Goal: Task Accomplishment & Management: Manage account settings

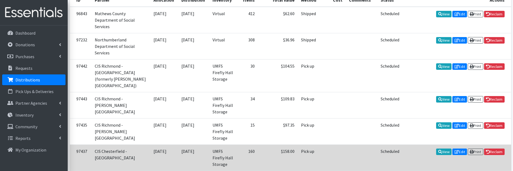
scroll to position [54, 0]
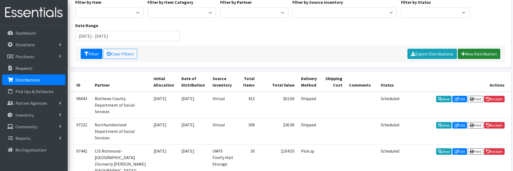
click at [473, 52] on link "New Distribution" at bounding box center [479, 54] width 43 height 10
drag, startPoint x: 475, startPoint y: 54, endPoint x: 470, endPoint y: 54, distance: 4.6
click at [475, 54] on link "New Distribution" at bounding box center [479, 54] width 43 height 10
click at [483, 55] on link "New Distribution" at bounding box center [479, 54] width 43 height 10
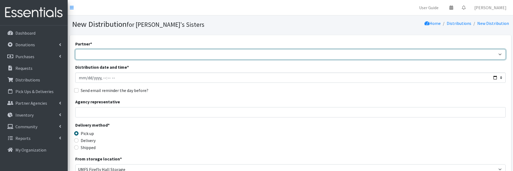
click at [126, 54] on select "211 [US_STATE] and Individual Referrals Afghan Support Center (USCIS) ANU FOUND…" at bounding box center [290, 54] width 431 height 10
select select "5534"
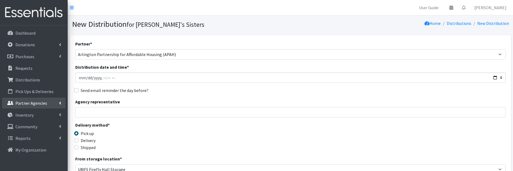
click at [62, 102] on link "Partner Agencies" at bounding box center [33, 103] width 63 height 11
click at [34, 120] on link "All Partners" at bounding box center [33, 115] width 63 height 11
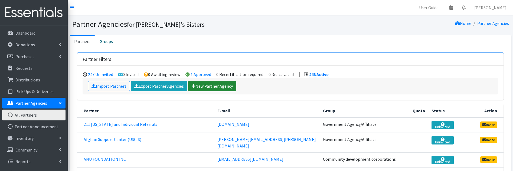
click at [214, 87] on link "New Partner Agency" at bounding box center [212, 86] width 48 height 10
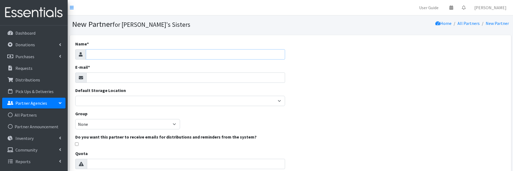
click at [101, 55] on input "Name *" at bounding box center [185, 54] width 199 height 10
type input "R"
click at [114, 54] on input "RPS" at bounding box center [185, 54] width 199 height 10
type input "RPS Armstrong High School"
click at [124, 77] on input "E-mail *" at bounding box center [185, 78] width 199 height 10
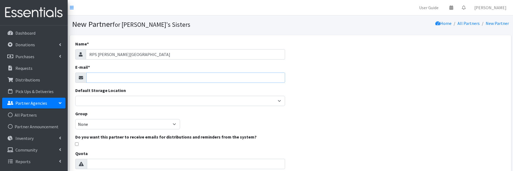
paste input "adews@rvaschools.net"
type input "adews@rvaschools.net"
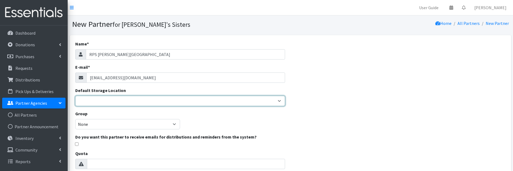
click at [110, 100] on select "Brittany Averette Caring Closet Building Erika Bedwell Heather Lennon Jen Frenc…" at bounding box center [180, 101] width 210 height 10
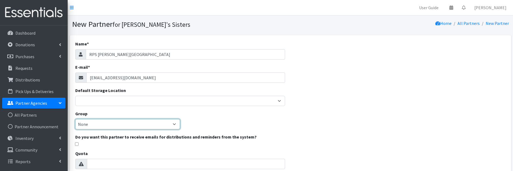
click at [107, 123] on select "None Community development corporations Treatment clinics Homeless resource cen…" at bounding box center [127, 124] width 105 height 10
select select "50"
click at [75, 119] on select "None Community development corporations Treatment clinics Homeless resource cen…" at bounding box center [127, 124] width 105 height 10
click at [304, 135] on div "Name * RPS Armstrong High School E-mail * adews@rvaschools.net Default Storage …" at bounding box center [290, 160] width 441 height 251
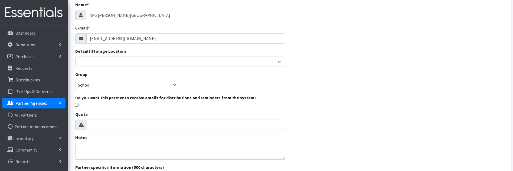
scroll to position [54, 0]
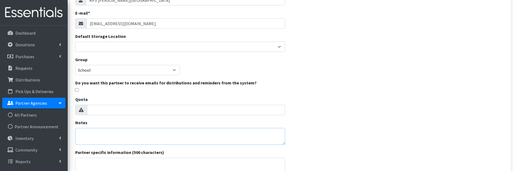
click at [115, 135] on textarea "Notes" at bounding box center [180, 136] width 210 height 17
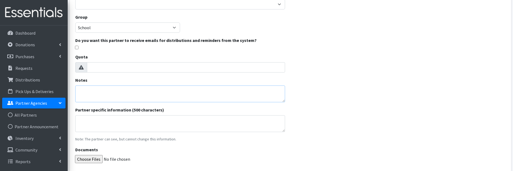
scroll to position [135, 0]
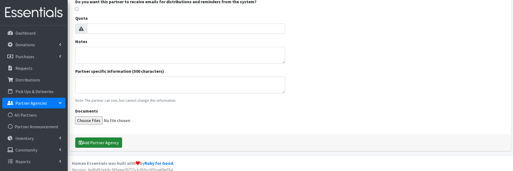
click at [106, 145] on button "Add Partner Agency" at bounding box center [98, 143] width 47 height 10
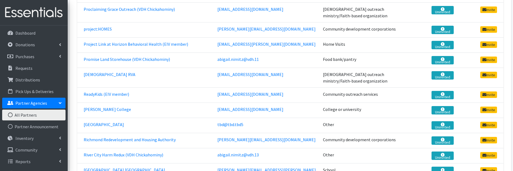
scroll to position [3196, 0]
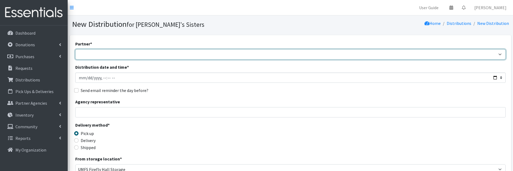
click at [103, 56] on select "211 Virginia and Individual Referrals Afghan Support Center (USCIS) ANU FOUNDAT…" at bounding box center [290, 54] width 431 height 10
select select "8223"
click at [75, 49] on select "211 Virginia and Individual Referrals Afghan Support Center (USCIS) ANU FOUNDAT…" at bounding box center [290, 54] width 431 height 10
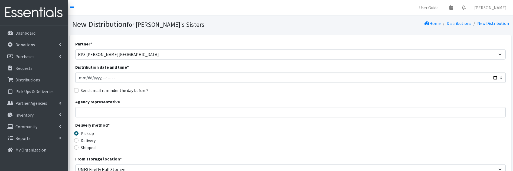
click at [245, 5] on nav "User Guide 0 Pick-ups remaining this week View Calendar 0 Requests 0 Partner Ag…" at bounding box center [291, 7] width 446 height 15
click at [110, 113] on input "Agency representative" at bounding box center [290, 112] width 431 height 10
type input "[PERSON_NAME]"
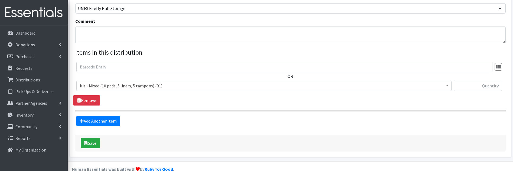
scroll to position [163, 0]
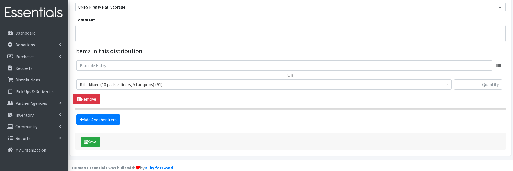
click at [156, 87] on span "Kit - Mixed (10 pads, 5 liners, 5 tampons) (91)" at bounding box center [264, 85] width 368 height 8
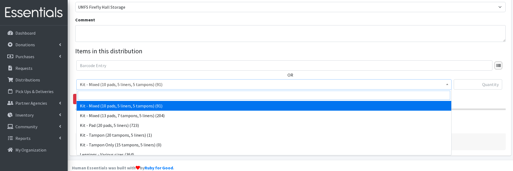
click at [146, 95] on input "search" at bounding box center [264, 95] width 373 height 9
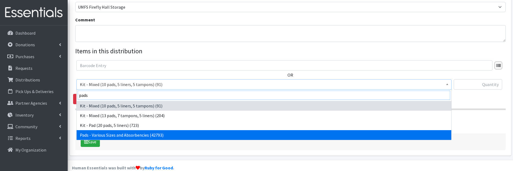
type input "pads"
select select "10467"
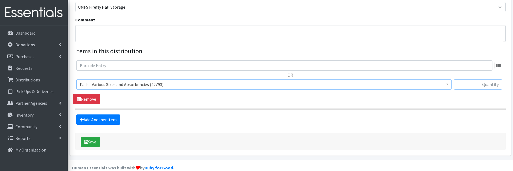
click at [495, 86] on input "text" at bounding box center [478, 84] width 48 height 10
type input "100"
click at [105, 116] on link "Add Another Item" at bounding box center [98, 120] width 44 height 10
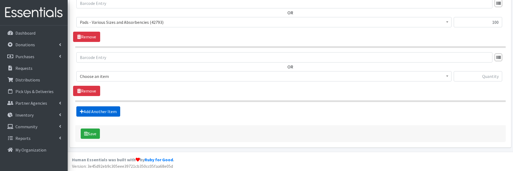
scroll to position [226, 0]
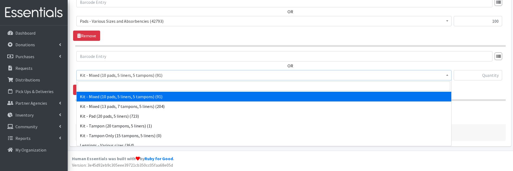
click at [112, 77] on span "Kit - Mixed (10 pads, 5 liners, 5 tampons) (91)" at bounding box center [264, 76] width 368 height 8
click at [110, 82] on input "search" at bounding box center [264, 86] width 373 height 9
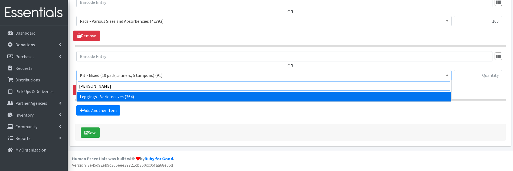
type input "legg"
select select "12411"
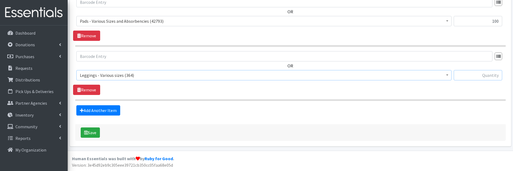
click at [478, 79] on input "text" at bounding box center [478, 75] width 48 height 10
type input "10"
click at [95, 131] on button "Save" at bounding box center [90, 133] width 19 height 10
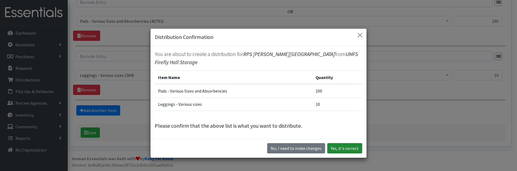
click at [349, 150] on button "Yes, it's correct" at bounding box center [344, 148] width 35 height 10
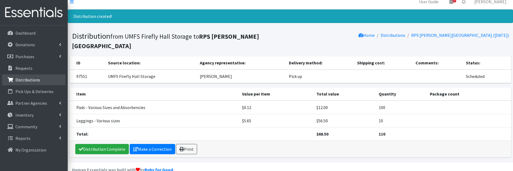
scroll to position [8, 0]
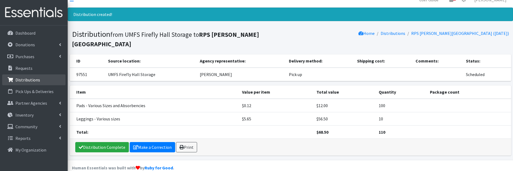
click at [31, 86] on li "Distributions" at bounding box center [33, 80] width 63 height 12
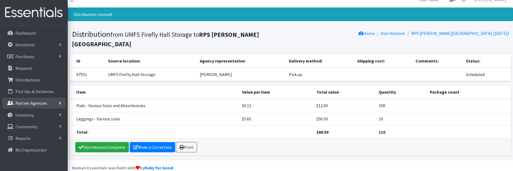
click at [60, 105] on icon at bounding box center [60, 103] width 2 height 4
click at [17, 119] on link "All Partners" at bounding box center [33, 115] width 63 height 11
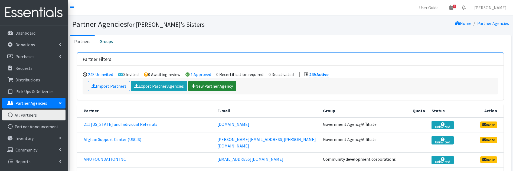
click at [218, 84] on link "New Partner Agency" at bounding box center [212, 86] width 48 height 10
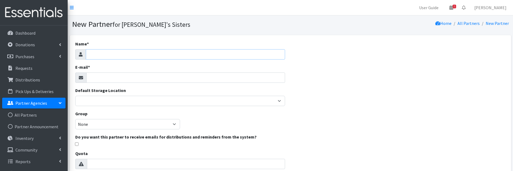
click at [129, 56] on input "Name *" at bounding box center [185, 54] width 199 height 10
paste input "Communities In Schools of The Tri-Cities (Carter G. Woodson Middle School)"
drag, startPoint x: 90, startPoint y: 55, endPoint x: 136, endPoint y: 51, distance: 46.5
click at [138, 55] on input "Communities In Schools of The Tri-Cities (Carter G. Woodson Middle School)" at bounding box center [185, 54] width 199 height 10
click at [114, 54] on input "CIS Tri-Cities (Carter G. Woodson Middle School)" at bounding box center [185, 54] width 199 height 10
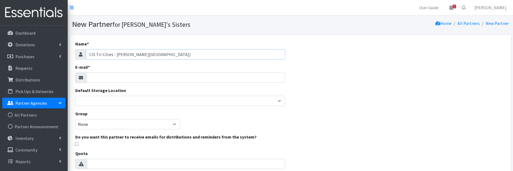
click at [180, 53] on input "CIS Tri-Cities - Carter G. Woodson Middle School)" at bounding box center [185, 54] width 199 height 10
type input "CIS Tri-Cities - [PERSON_NAME][GEOGRAPHIC_DATA]"
click at [110, 77] on input "E-mail *" at bounding box center [185, 78] width 199 height 10
paste input "Dominique@cisofpetersburg.org"
type input "Dominique@cisofpetersburg.org"
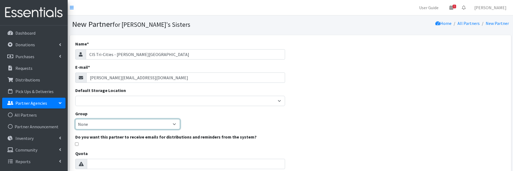
click at [99, 123] on select "None Community development corporations Treatment clinics Homeless resource cen…" at bounding box center [127, 124] width 105 height 10
select select "49"
click at [75, 119] on select "None Community development corporations Treatment clinics Homeless resource cen…" at bounding box center [127, 124] width 105 height 10
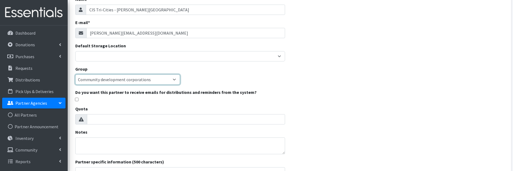
scroll to position [54, 0]
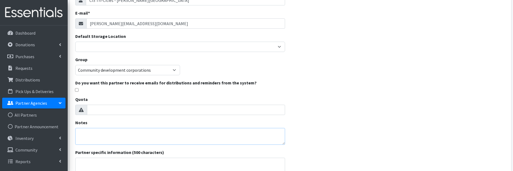
click at [107, 137] on textarea "Notes" at bounding box center [180, 136] width 210 height 17
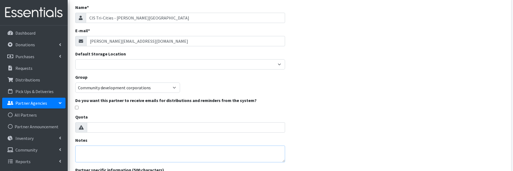
scroll to position [27, 0]
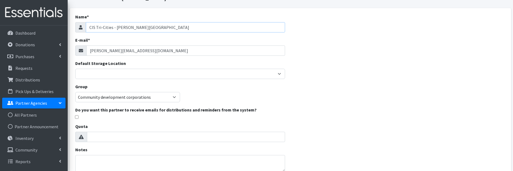
drag, startPoint x: 112, startPoint y: 28, endPoint x: 80, endPoint y: 31, distance: 32.1
click at [80, 31] on div "CIS Tri-Cities - [PERSON_NAME][GEOGRAPHIC_DATA]" at bounding box center [180, 27] width 210 height 10
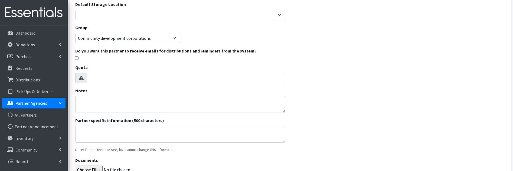
scroll to position [108, 0]
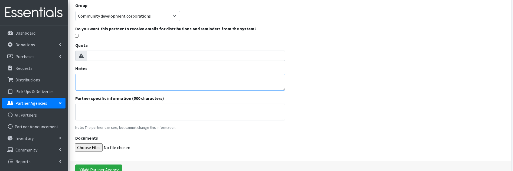
click at [89, 82] on textarea "Notes" at bounding box center [180, 82] width 210 height 17
paste textarea "CIS Tri-Cities"
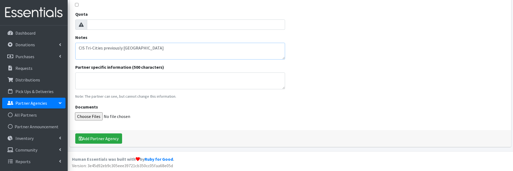
scroll to position [140, 0]
type textarea "CIS Tri-Cities previously CIS Petersburg"
click at [106, 139] on button "Add Partner Agency" at bounding box center [98, 138] width 47 height 10
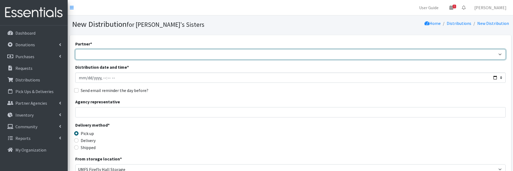
click at [104, 53] on select "211 Virginia and Individual Referrals Afghan Support Center (USCIS) ANU FOUNDAT…" at bounding box center [290, 54] width 431 height 10
select select "8224"
click at [75, 49] on select "211 Virginia and Individual Referrals Afghan Support Center (USCIS) ANU FOUNDAT…" at bounding box center [290, 54] width 431 height 10
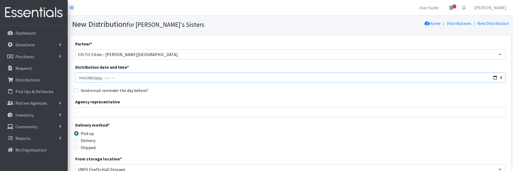
click at [495, 77] on input "Distribution date and time *" at bounding box center [290, 78] width 431 height 10
type input "[DATE]T23:59"
drag, startPoint x: 299, startPoint y: 97, endPoint x: 225, endPoint y: 104, distance: 74.0
click at [299, 97] on div "Partner * 211 Virginia and Individual Referrals Afghan Support Center (USCIS) A…" at bounding box center [290, 164] width 431 height 247
click at [148, 105] on div "Agency representative" at bounding box center [290, 108] width 431 height 19
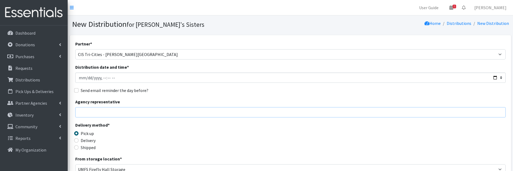
click at [149, 114] on input "Agency representative" at bounding box center [290, 112] width 431 height 10
type input "[PERSON_NAME]"
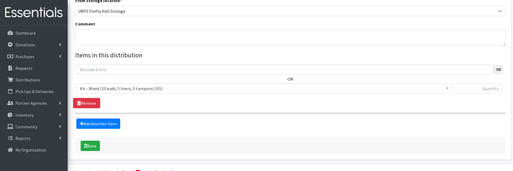
scroll to position [163, 0]
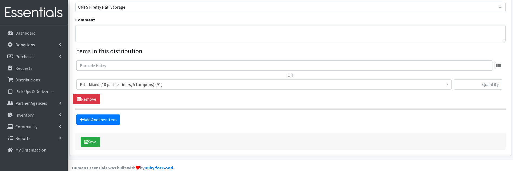
click at [108, 85] on span "Kit - Mixed (10 pads, 5 liners, 5 tampons) (91)" at bounding box center [264, 85] width 368 height 8
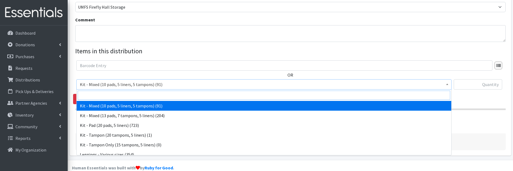
click at [107, 99] on input "search" at bounding box center [264, 95] width 373 height 9
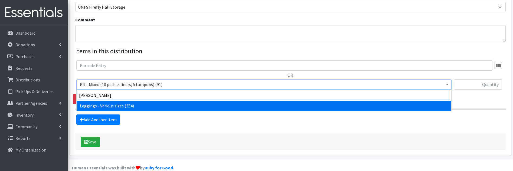
type input "[PERSON_NAME]"
select select "12411"
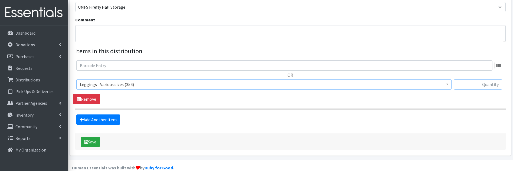
click at [464, 85] on input "text" at bounding box center [478, 84] width 48 height 10
type input "20"
click at [102, 122] on link "Add Another Item" at bounding box center [98, 120] width 44 height 10
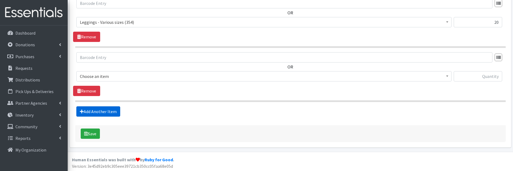
scroll to position [226, 0]
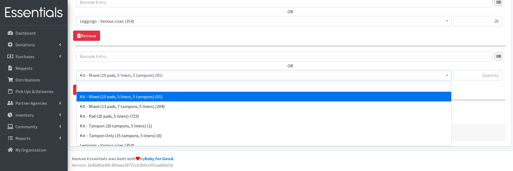
click at [125, 73] on span "Kit - Mixed (10 pads, 5 liners, 5 tampons) (91)" at bounding box center [264, 76] width 368 height 8
click at [116, 87] on input "search" at bounding box center [264, 86] width 373 height 9
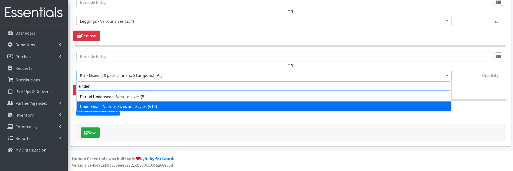
type input "under"
select select "10495"
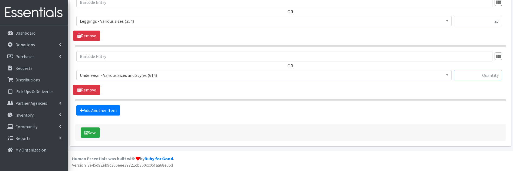
click at [466, 76] on input "text" at bounding box center [478, 75] width 48 height 10
type input "20"
click at [101, 109] on link "Add Another Item" at bounding box center [98, 110] width 44 height 10
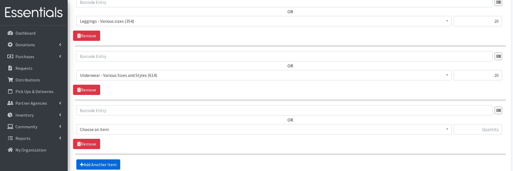
scroll to position [280, 0]
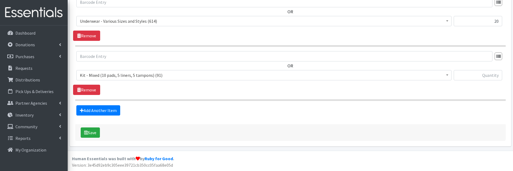
click at [118, 75] on span "Kit - Mixed (10 pads, 5 liners, 5 tampons) (91)" at bounding box center [264, 76] width 368 height 8
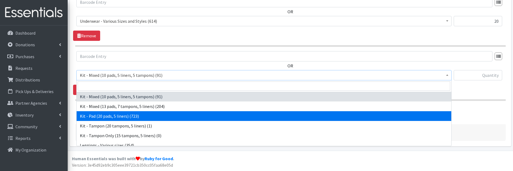
select select "15509"
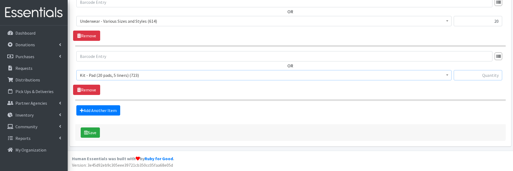
click at [483, 76] on input "text" at bounding box center [478, 75] width 48 height 10
type input "50"
click at [97, 135] on button "Save" at bounding box center [90, 133] width 19 height 10
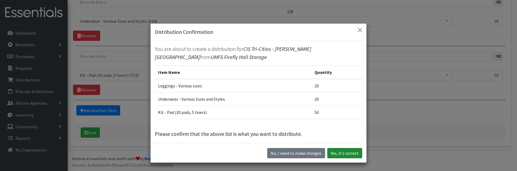
click at [344, 156] on button "Yes, it's correct" at bounding box center [344, 153] width 35 height 10
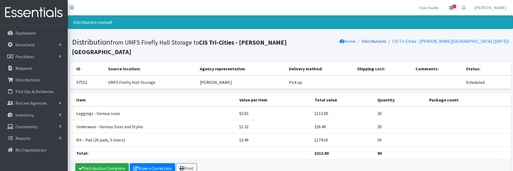
click at [379, 41] on link "Distributions" at bounding box center [374, 40] width 25 height 5
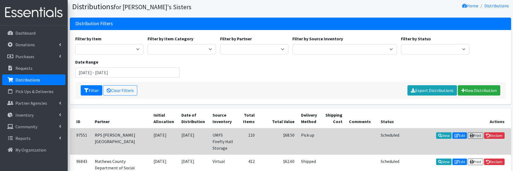
scroll to position [27, 0]
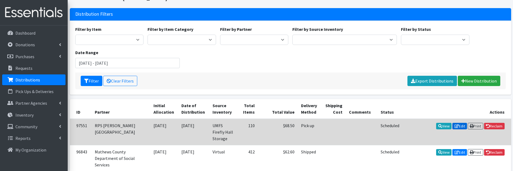
click at [455, 126] on icon at bounding box center [457, 126] width 4 height 4
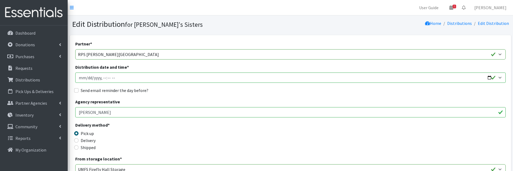
click at [95, 78] on input "Distribution date and time *" at bounding box center [290, 78] width 431 height 10
click at [489, 79] on input "Distribution date and time *" at bounding box center [290, 78] width 431 height 10
type input "[DATE]T23:59"
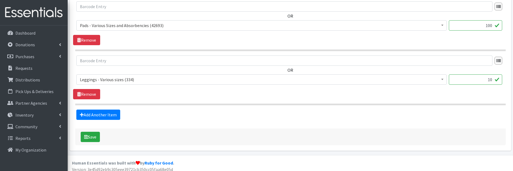
scroll to position [226, 0]
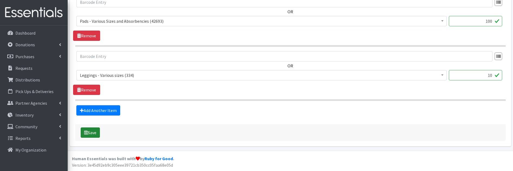
click at [92, 135] on button "Save" at bounding box center [90, 133] width 19 height 10
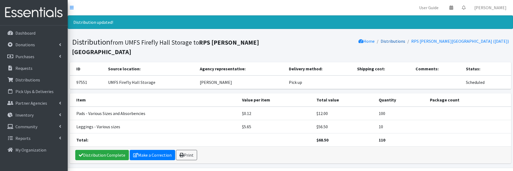
click at [405, 43] on link "Distributions" at bounding box center [393, 40] width 25 height 5
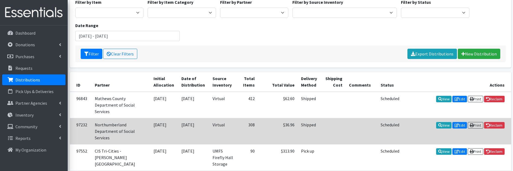
scroll to position [27, 0]
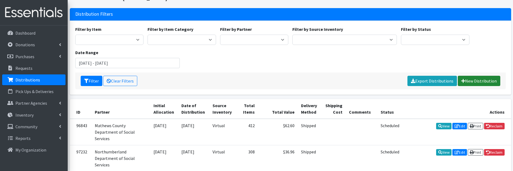
click at [473, 80] on link "New Distribution" at bounding box center [479, 81] width 43 height 10
click at [476, 80] on link "New Distribution" at bounding box center [479, 81] width 43 height 10
click at [482, 82] on link "New Distribution" at bounding box center [479, 81] width 43 height 10
click at [466, 83] on link "New Distribution" at bounding box center [479, 81] width 43 height 10
click at [493, 80] on link "New Distribution" at bounding box center [479, 81] width 43 height 10
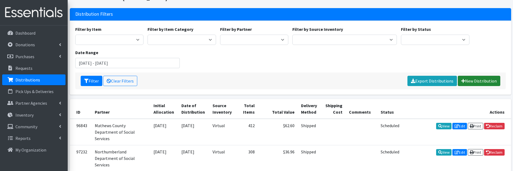
click at [475, 83] on link "New Distribution" at bounding box center [479, 81] width 43 height 10
drag, startPoint x: 476, startPoint y: 81, endPoint x: 475, endPoint y: 77, distance: 3.5
click at [476, 81] on link "New Distribution" at bounding box center [479, 81] width 43 height 10
click at [482, 81] on link "New Distribution" at bounding box center [479, 81] width 43 height 10
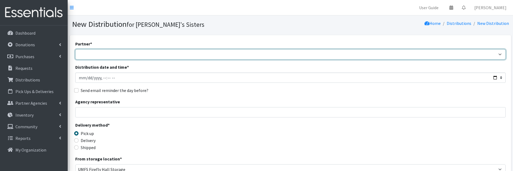
click at [98, 54] on select "211 [US_STATE] and Individual Referrals Afghan Support Center (USCIS) ANU FOUND…" at bounding box center [290, 54] width 431 height 10
select select "2943"
click at [75, 49] on select "211 [US_STATE] and Individual Referrals Afghan Support Center (USCIS) ANU FOUND…" at bounding box center [290, 54] width 431 height 10
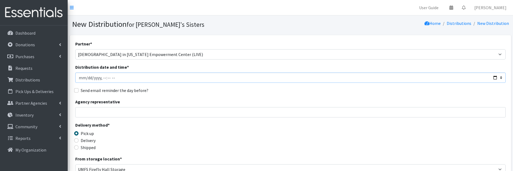
click at [90, 77] on input "Distribution date and time *" at bounding box center [290, 78] width 431 height 10
click at [495, 77] on input "Distribution date and time *" at bounding box center [290, 78] width 431 height 10
type input "[DATE]T23:59"
click at [229, 88] on div "Send email reminder the day before?" at bounding box center [290, 90] width 431 height 7
click at [98, 112] on input "Agency representative" at bounding box center [290, 112] width 431 height 10
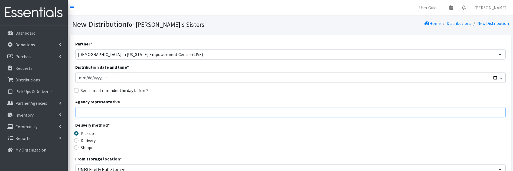
type input "[PERSON_NAME]"
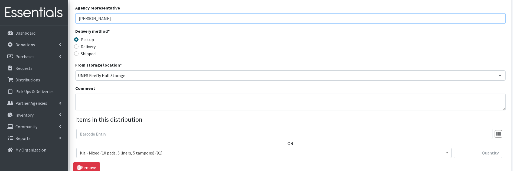
scroll to position [108, 0]
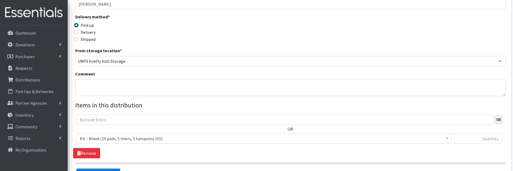
click at [125, 140] on span "Kit - Mixed (10 pads, 5 liners, 5 tampons) (91)" at bounding box center [264, 139] width 368 height 8
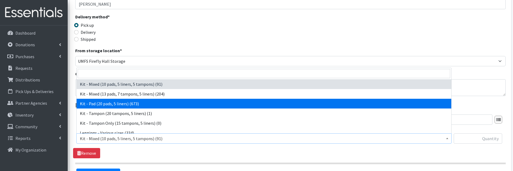
select select "15509"
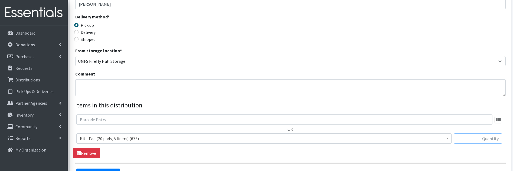
click at [474, 138] on input "text" at bounding box center [478, 139] width 48 height 10
type input "50"
drag, startPoint x: 473, startPoint y: 161, endPoint x: 471, endPoint y: 156, distance: 5.9
click at [473, 161] on section "OR Kit - Mixed (10 pads, 5 liners, 5 tampons) (91) Kit - Mixed (13 pads, 7 tamp…" at bounding box center [290, 140] width 431 height 50
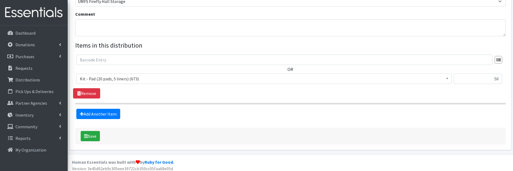
scroll to position [172, 0]
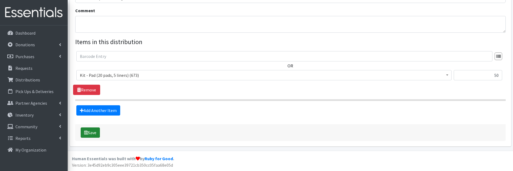
click at [88, 131] on button "Save" at bounding box center [90, 133] width 19 height 10
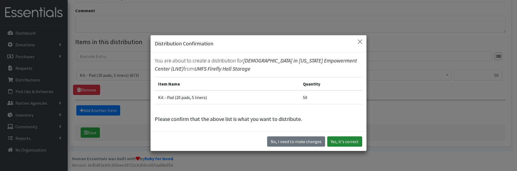
click at [338, 139] on button "Yes, it's correct" at bounding box center [344, 142] width 35 height 10
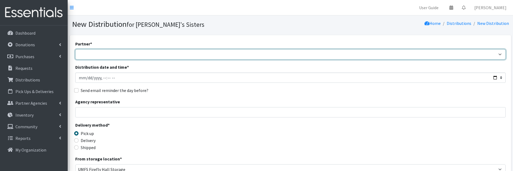
click at [99, 57] on select "211 [US_STATE] and Individual Referrals Afghan Support Center (USCIS) ANU FOUND…" at bounding box center [290, 54] width 431 height 10
select select "4752"
click at [75, 49] on select "211 [US_STATE] and Individual Referrals Afghan Support Center (USCIS) ANU FOUND…" at bounding box center [290, 54] width 431 height 10
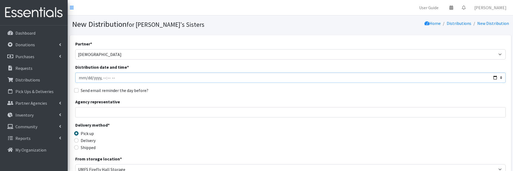
click at [495, 77] on input "Distribution date and time *" at bounding box center [290, 78] width 431 height 10
type input "2025-09-24T23:59"
click at [270, 87] on div "Send email reminder the day before?" at bounding box center [290, 90] width 431 height 7
click at [141, 112] on input "Agency representative" at bounding box center [290, 112] width 431 height 10
type input "[PERSON_NAME]"
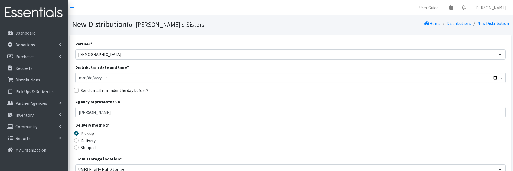
click at [145, 127] on legend "Delivery method *" at bounding box center [129, 126] width 108 height 8
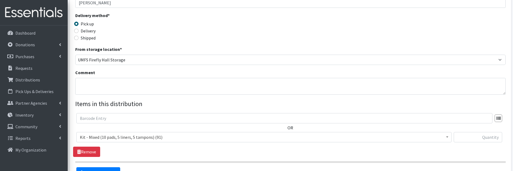
scroll to position [135, 0]
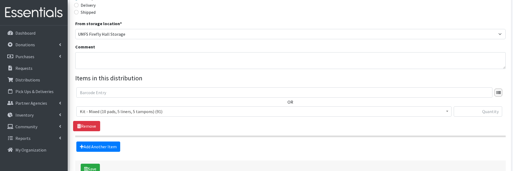
click at [196, 110] on span "Kit - Mixed (10 pads, 5 liners, 5 tampons) (91)" at bounding box center [264, 112] width 368 height 8
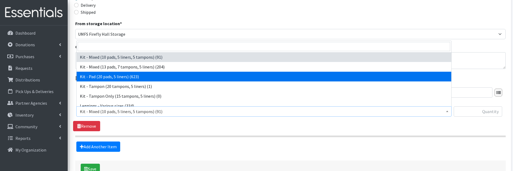
select select "15509"
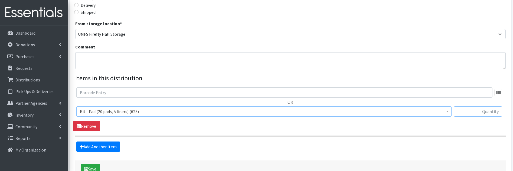
click at [475, 113] on input "text" at bounding box center [478, 111] width 48 height 10
type input "150"
click at [476, 131] on div "OR Kit - Mixed (10 pads, 5 liners, 5 tampons) (91) Kit - Mixed (13 pads, 7 tamp…" at bounding box center [290, 109] width 435 height 44
click at [99, 164] on button "Save" at bounding box center [90, 169] width 19 height 10
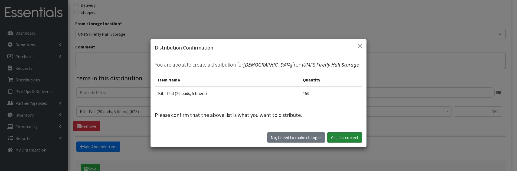
click at [356, 137] on button "Yes, it's correct" at bounding box center [344, 137] width 35 height 10
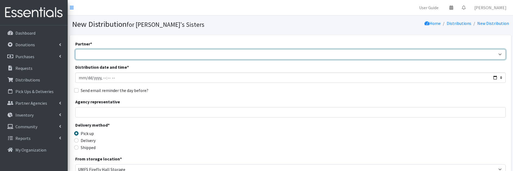
click at [104, 55] on select "211 [US_STATE] and Individual Referrals Afghan Support Center (USCIS) ANU FOUND…" at bounding box center [290, 54] width 431 height 10
select select "3045"
click at [75, 49] on select "211 [US_STATE] and Individual Referrals Afghan Support Center (USCIS) ANU FOUND…" at bounding box center [290, 54] width 431 height 10
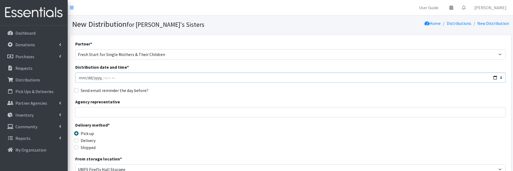
click at [494, 77] on input "Distribution date and time *" at bounding box center [290, 78] width 431 height 10
type input "[DATE]T23:59"
click at [258, 80] on input "Distribution date and time *" at bounding box center [290, 78] width 431 height 10
click at [84, 117] on input "Agency representative" at bounding box center [290, 112] width 431 height 10
type input "[PERSON_NAME]"
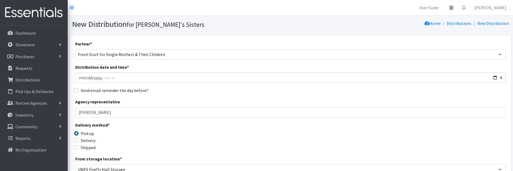
click at [150, 127] on legend "Delivery method *" at bounding box center [129, 126] width 108 height 8
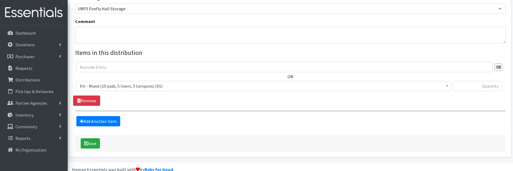
scroll to position [163, 0]
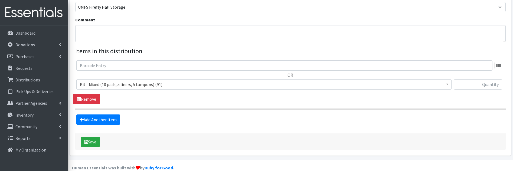
click at [156, 87] on span "Kit - Mixed (10 pads, 5 liners, 5 tampons) (91)" at bounding box center [264, 85] width 368 height 8
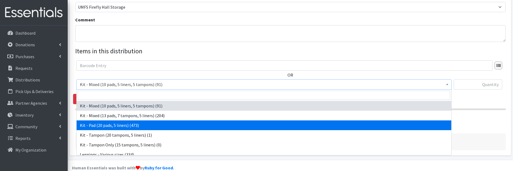
select select "15509"
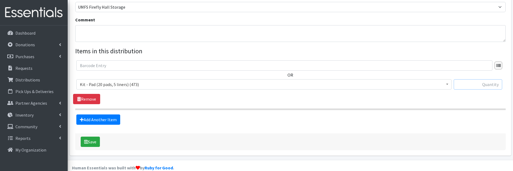
click at [475, 85] on input "text" at bounding box center [478, 84] width 48 height 10
type input "20"
click at [108, 123] on link "Add Another Item" at bounding box center [98, 120] width 44 height 10
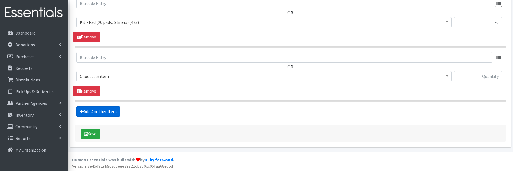
scroll to position [226, 0]
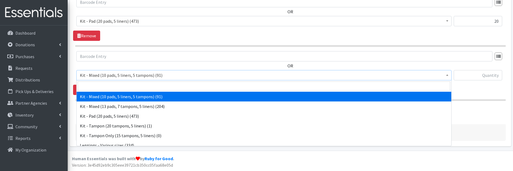
click at [139, 77] on span "Kit - Mixed (10 pads, 5 liners, 5 tampons) (91)" at bounding box center [264, 76] width 368 height 8
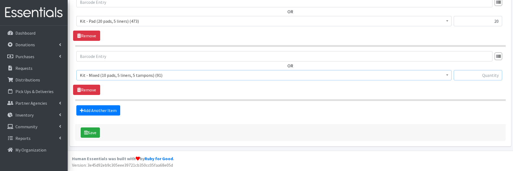
click at [487, 76] on input "text" at bounding box center [478, 75] width 48 height 10
type input "20"
click at [91, 134] on button "Save" at bounding box center [90, 133] width 19 height 10
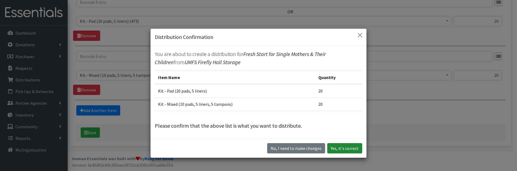
click at [340, 148] on button "Yes, it's correct" at bounding box center [344, 148] width 35 height 10
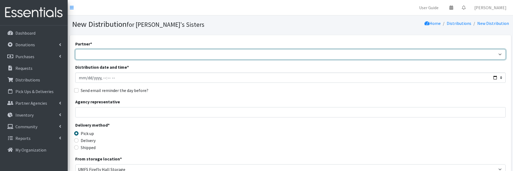
click at [98, 50] on select "211 [US_STATE] and Individual Referrals Afghan Support Center (USCIS) ANU FOUND…" at bounding box center [290, 54] width 431 height 10
select select "4899"
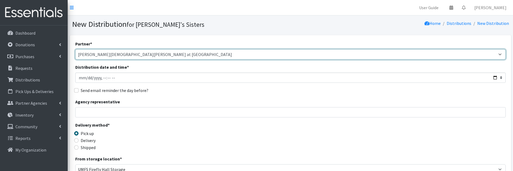
click at [108, 56] on select "211 [US_STATE] and Individual Referrals Afghan Support Center (USCIS) ANU FOUND…" at bounding box center [290, 54] width 431 height 10
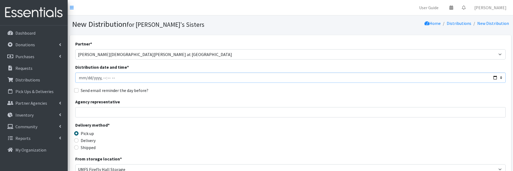
click at [96, 79] on input "Distribution date and time *" at bounding box center [290, 78] width 431 height 10
click at [496, 77] on input "Distribution date and time *" at bounding box center [290, 78] width 431 height 10
type input "2025-09-25T23:59"
drag, startPoint x: 257, startPoint y: 125, endPoint x: 254, endPoint y: 126, distance: 3.2
click at [257, 125] on div "Delivery method * Pick up Delivery Shipped Shipping cost" at bounding box center [290, 139] width 431 height 34
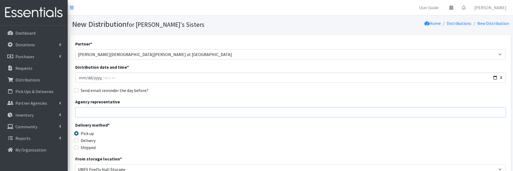
click at [118, 110] on input "Agency representative" at bounding box center [290, 112] width 431 height 10
type input "[PERSON_NAME]"
click at [157, 130] on div "Pick up" at bounding box center [129, 133] width 108 height 7
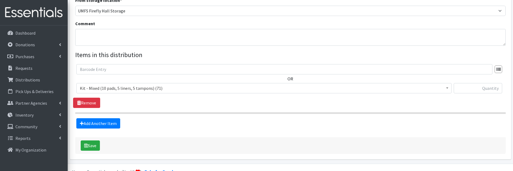
scroll to position [163, 0]
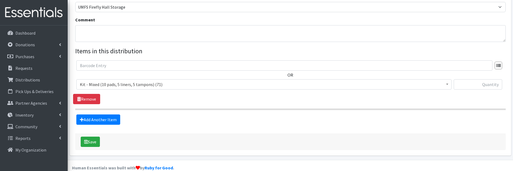
click at [155, 82] on span "Kit - Mixed (10 pads, 5 liners, 5 tampons) (71)" at bounding box center [264, 85] width 368 height 8
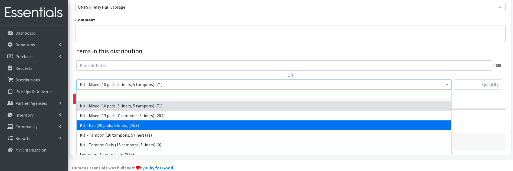
select select "15509"
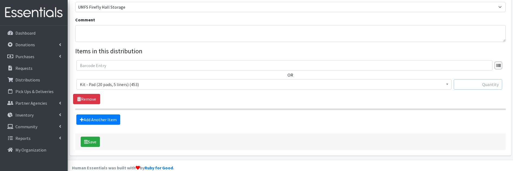
click at [480, 85] on input "text" at bounding box center [478, 84] width 48 height 10
type input "150"
click at [498, 103] on div "OR Kit - Mixed (10 pads, 5 liners, 5 tampons) (71) Kit - Mixed (13 pads, 7 tamp…" at bounding box center [290, 82] width 435 height 44
click at [96, 145] on button "Save" at bounding box center [90, 142] width 19 height 10
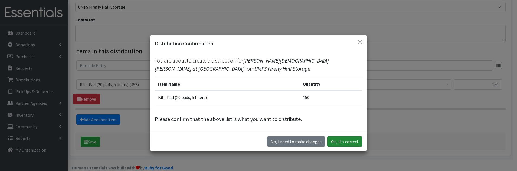
click at [342, 144] on button "Yes, it's correct" at bounding box center [344, 142] width 35 height 10
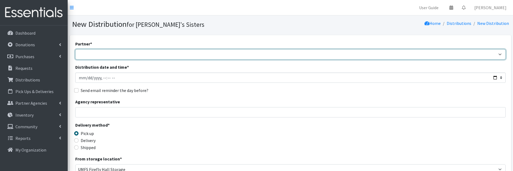
click at [89, 54] on select "211 [US_STATE] and Individual Referrals Afghan Support Center (USCIS) ANU FOUND…" at bounding box center [290, 54] width 431 height 10
select select "2939"
click at [75, 49] on select "211 [US_STATE] and Individual Referrals Afghan Support Center (USCIS) ANU FOUND…" at bounding box center [290, 54] width 431 height 10
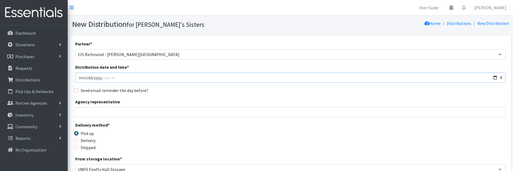
click at [496, 79] on input "Distribution date and time *" at bounding box center [290, 78] width 431 height 10
type input "[DATE]T23:59"
drag, startPoint x: 241, startPoint y: 95, endPoint x: 238, endPoint y: 95, distance: 3.0
click at [241, 95] on div "Partner * 211 [US_STATE] and Individual Referrals Afghan Support Center (USCIS)…" at bounding box center [290, 164] width 431 height 247
click at [107, 113] on input "Agency representative" at bounding box center [290, 112] width 431 height 10
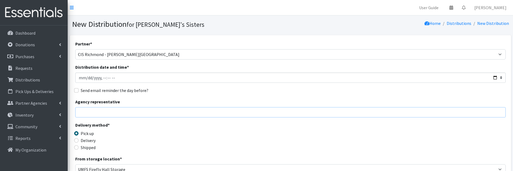
type input "[PERSON_NAME]"
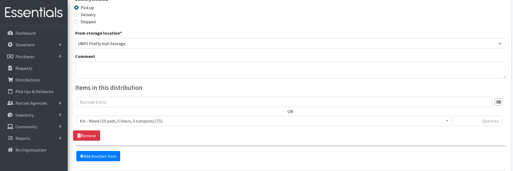
scroll to position [135, 0]
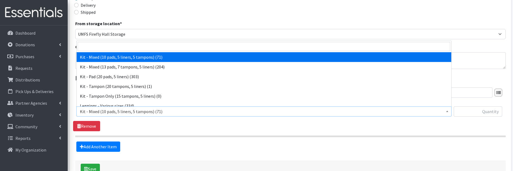
click at [139, 112] on span "Kit - Mixed (10 pads, 5 liners, 5 tampons) (71)" at bounding box center [264, 112] width 368 height 8
click at [105, 47] on input "search" at bounding box center [264, 46] width 373 height 9
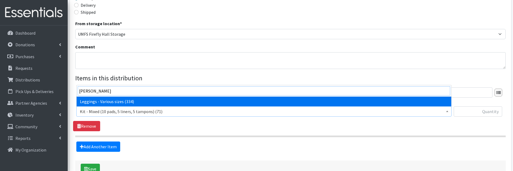
type input "[PERSON_NAME]"
select select "12411"
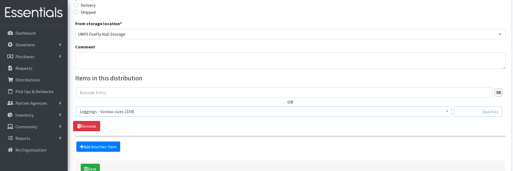
click at [463, 113] on input "text" at bounding box center [478, 111] width 48 height 10
type input "20"
click at [111, 143] on link "Add Another Item" at bounding box center [98, 147] width 44 height 10
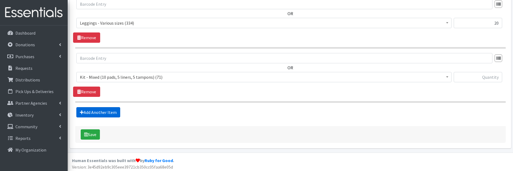
scroll to position [226, 0]
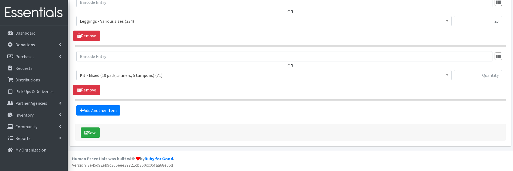
click at [96, 75] on span "Kit - Mixed (10 pads, 5 liners, 5 tampons) (71)" at bounding box center [264, 76] width 368 height 8
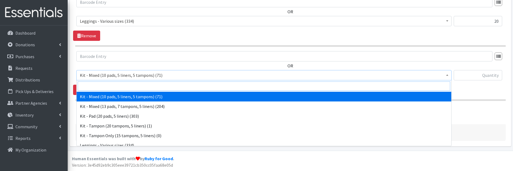
click at [98, 84] on input "search" at bounding box center [264, 86] width 373 height 9
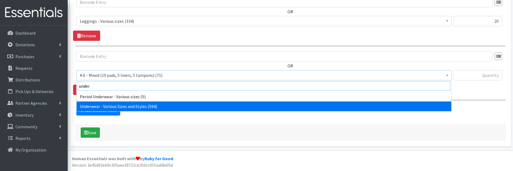
type input "under"
select select "10495"
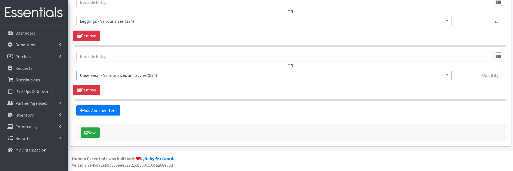
click at [466, 75] on input "text" at bounding box center [478, 75] width 48 height 10
type input "20"
click at [476, 98] on section "OR Kit - Mixed (10 pads, 5 liners, 5 tampons) (71) Kit - Mixed (13 pads, 7 tamp…" at bounding box center [290, 76] width 431 height 50
click at [95, 131] on button "Save" at bounding box center [90, 133] width 19 height 10
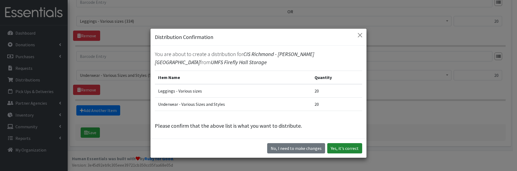
click at [341, 148] on button "Yes, it's correct" at bounding box center [344, 148] width 35 height 10
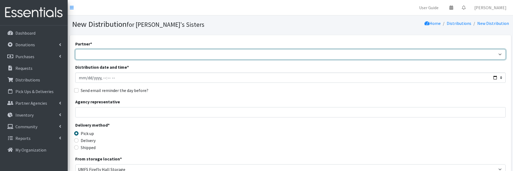
click at [112, 54] on select "211 [US_STATE] and Individual Referrals Afghan Support Center (USCIS) ANU FOUND…" at bounding box center [290, 54] width 431 height 10
select select "3115"
click at [75, 49] on select "211 [US_STATE] and Individual Referrals Afghan Support Center (USCIS) ANU FOUND…" at bounding box center [290, 54] width 431 height 10
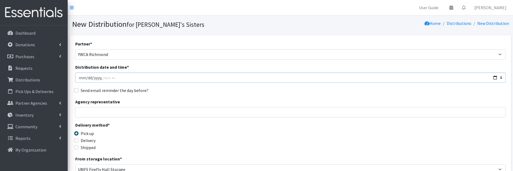
click at [495, 79] on input "Distribution date and time *" at bounding box center [290, 78] width 431 height 10
type input "[DATE]T23:59"
click at [215, 100] on div "Agency representative" at bounding box center [290, 108] width 431 height 19
click at [132, 114] on input "Agency representative" at bounding box center [290, 112] width 431 height 10
type input "[PERSON_NAME]"
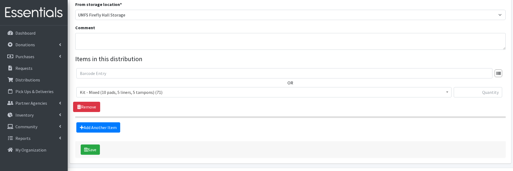
scroll to position [163, 0]
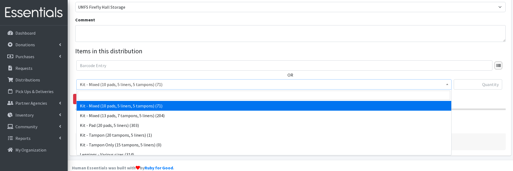
click at [131, 86] on span "Kit - Mixed (10 pads, 5 liners, 5 tampons) (71)" at bounding box center [264, 85] width 368 height 8
click at [132, 96] on input "search" at bounding box center [264, 95] width 373 height 9
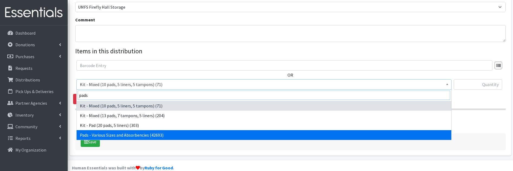
type input "pads"
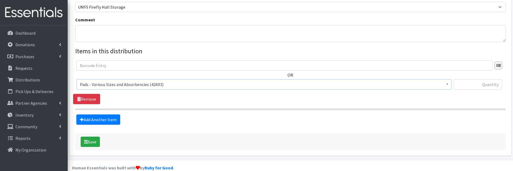
select select "10467"
click at [473, 84] on input "text" at bounding box center [478, 84] width 48 height 10
type input "100"
click at [428, 97] on div "OR Kit - Mixed (10 pads, 5 liners, 5 tampons) (71) Kit - Mixed (13 pads, 7 tamp…" at bounding box center [290, 82] width 435 height 44
click at [111, 118] on link "Add Another Item" at bounding box center [98, 120] width 44 height 10
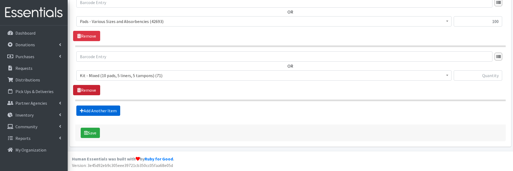
scroll to position [226, 0]
click at [98, 72] on span "Kit - Mixed (10 pads, 5 liners, 5 tampons) (71)" at bounding box center [264, 76] width 368 height 8
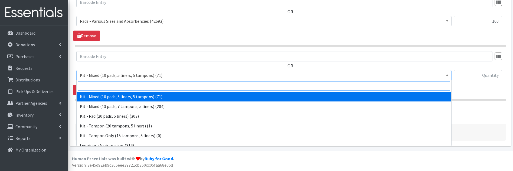
click at [101, 87] on input "search" at bounding box center [264, 86] width 373 height 9
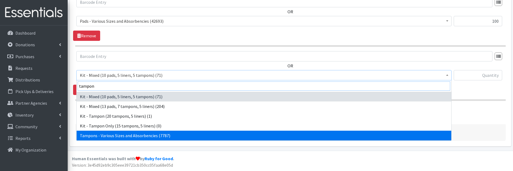
type input "tampon"
select select "10562"
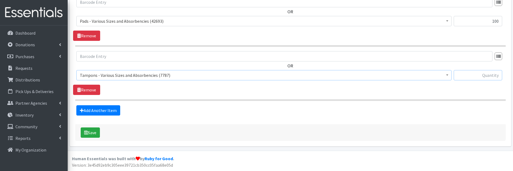
click at [469, 76] on input "text" at bounding box center [478, 75] width 48 height 10
type input "100"
click at [105, 111] on link "Add Another Item" at bounding box center [98, 110] width 44 height 10
click at [97, 76] on span "Kit - Mixed (10 pads, 5 liners, 5 tampons) (71)" at bounding box center [264, 76] width 368 height 8
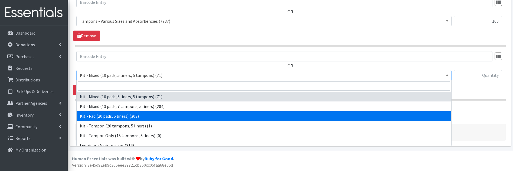
select select "15509"
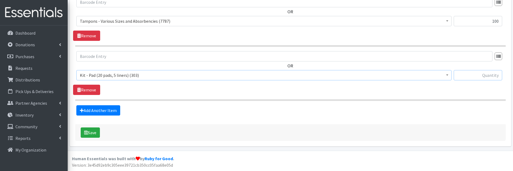
click at [473, 73] on input "text" at bounding box center [478, 75] width 48 height 10
type input "20"
click at [111, 111] on link "Add Another Item" at bounding box center [98, 110] width 44 height 10
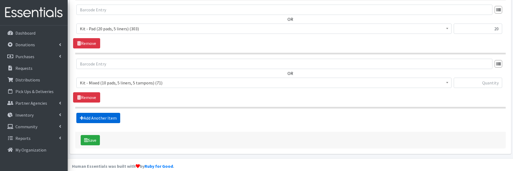
scroll to position [334, 0]
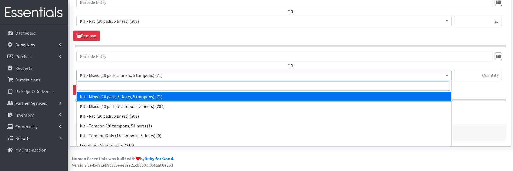
click at [101, 73] on span "Kit - Mixed (10 pads, 5 liners, 5 tampons) (71)" at bounding box center [264, 76] width 368 height 8
click at [101, 86] on input "search" at bounding box center [264, 86] width 373 height 9
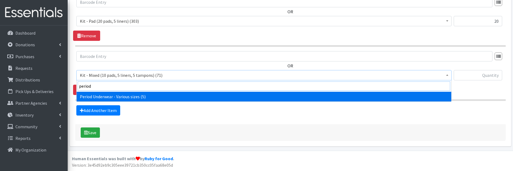
type input "period"
select select "13496"
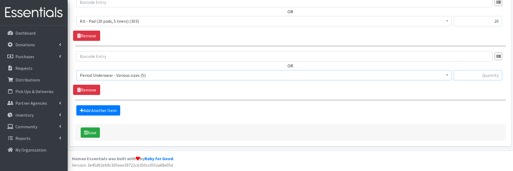
click at [470, 75] on input "text" at bounding box center [478, 75] width 48 height 10
type input "4"
click at [471, 92] on div "OR Kit - Mixed (10 pads, 5 liners, 5 tampons) (71) Kit - Mixed (13 pads, 7 tamp…" at bounding box center [290, 73] width 435 height 44
click at [86, 133] on icon "submit" at bounding box center [86, 133] width 4 height 4
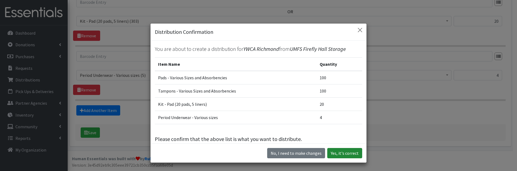
click at [339, 155] on button "Yes, it's correct" at bounding box center [344, 153] width 35 height 10
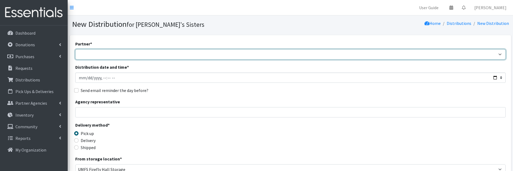
click at [96, 55] on select "211 [US_STATE] and Individual Referrals Afghan Support Center (USCIS) ANU FOUND…" at bounding box center [290, 54] width 431 height 10
select select "2935"
click at [75, 49] on select "211 [US_STATE] and Individual Referrals Afghan Support Center (USCIS) ANU FOUND…" at bounding box center [290, 54] width 431 height 10
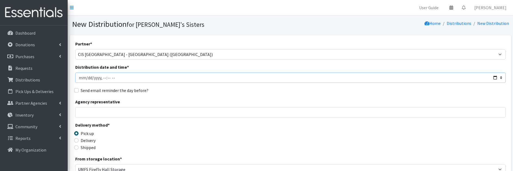
click at [145, 82] on input "Distribution date and time *" at bounding box center [290, 78] width 431 height 10
click at [496, 76] on input "Distribution date and time *" at bounding box center [290, 78] width 431 height 10
type input "[DATE]T23:59"
click at [238, 94] on div "Partner * 211 [US_STATE] and Individual Referrals Afghan Support Center (USCIS)…" at bounding box center [290, 164] width 431 height 247
click at [121, 109] on input "Agency representative" at bounding box center [290, 112] width 431 height 10
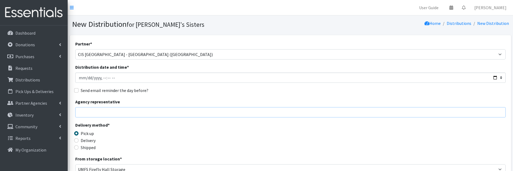
type input "[PERSON_NAME]"
click at [154, 128] on legend "Delivery method *" at bounding box center [129, 126] width 108 height 8
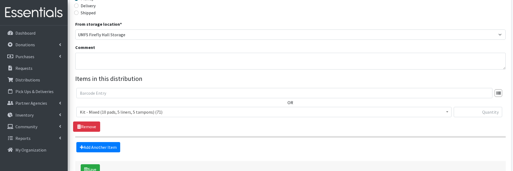
scroll to position [135, 0]
click at [160, 92] on input "text" at bounding box center [284, 92] width 416 height 10
click at [155, 116] on span "Kit - Mixed (10 pads, 5 liners, 5 tampons) (71)" at bounding box center [263, 111] width 375 height 10
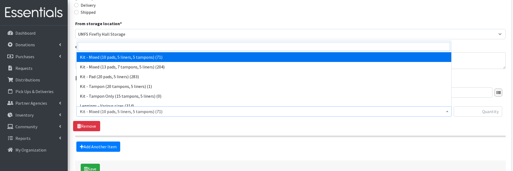
click at [93, 48] on input "search" at bounding box center [264, 46] width 373 height 9
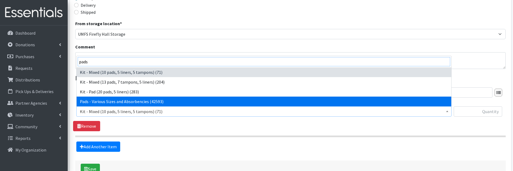
type input "pads"
select select "10467"
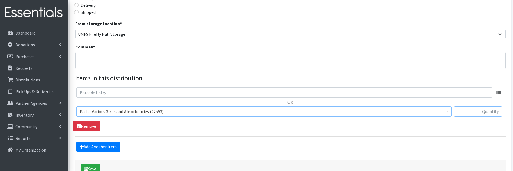
click at [470, 114] on input "text" at bounding box center [478, 111] width 48 height 10
type input "50"
click at [115, 147] on link "Add Another Item" at bounding box center [98, 147] width 44 height 10
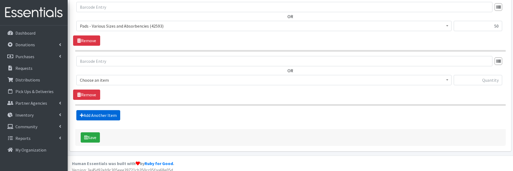
scroll to position [226, 0]
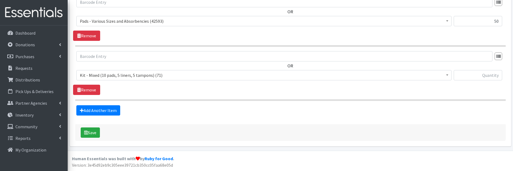
click at [102, 76] on span "Kit - Mixed (10 pads, 5 liners, 5 tampons) (71)" at bounding box center [264, 76] width 368 height 8
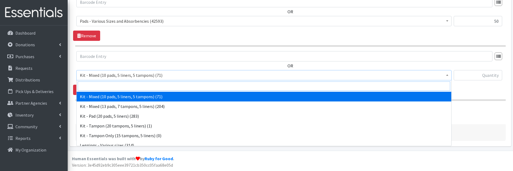
click at [103, 86] on input "search" at bounding box center [264, 86] width 373 height 9
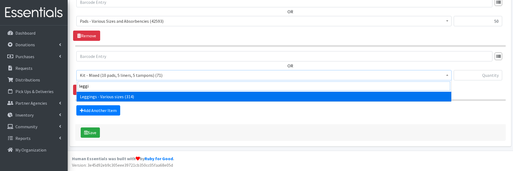
type input "leggin"
select select "12411"
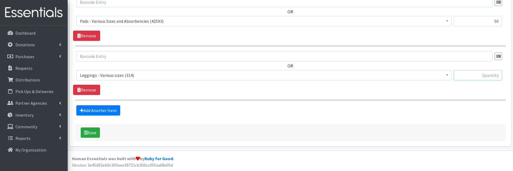
click at [472, 76] on input "text" at bounding box center [478, 75] width 48 height 10
type input "15"
click at [116, 113] on link "Add Another Item" at bounding box center [98, 110] width 44 height 10
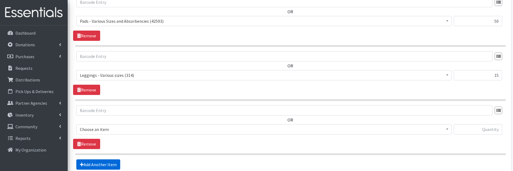
scroll to position [280, 0]
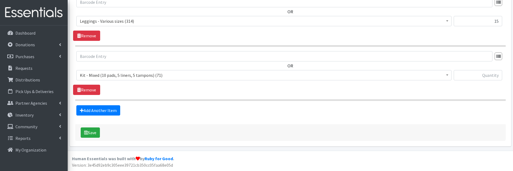
click at [126, 73] on span "Kit - Mixed (10 pads, 5 liners, 5 tampons) (71)" at bounding box center [264, 76] width 368 height 8
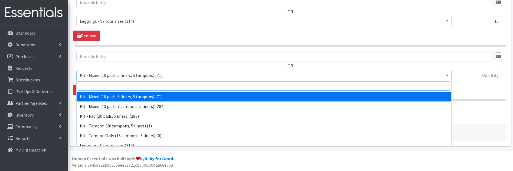
click at [127, 85] on input "search" at bounding box center [264, 86] width 373 height 9
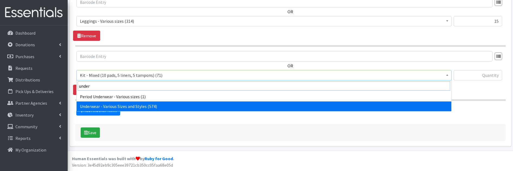
type input "under"
select select "10495"
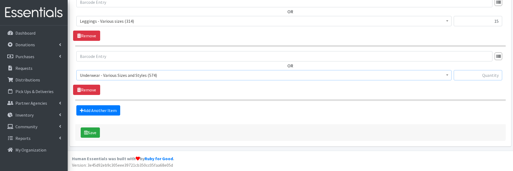
click at [460, 78] on input "text" at bounding box center [478, 75] width 48 height 10
type input "30"
click at [113, 113] on link "Add Another Item" at bounding box center [98, 110] width 44 height 10
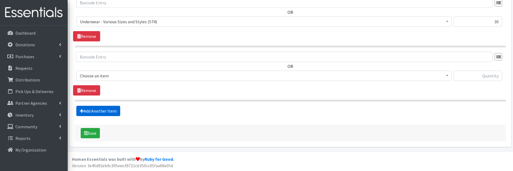
scroll to position [334, 0]
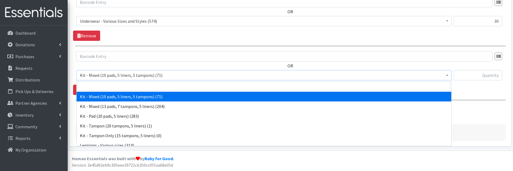
click at [105, 78] on span "Kit - Mixed (10 pads, 5 liners, 5 tampons) (71)" at bounding box center [264, 76] width 368 height 8
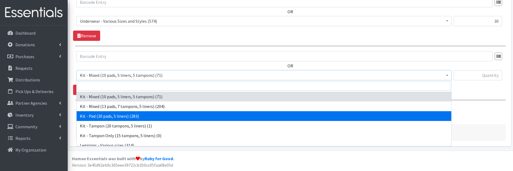
select select "15509"
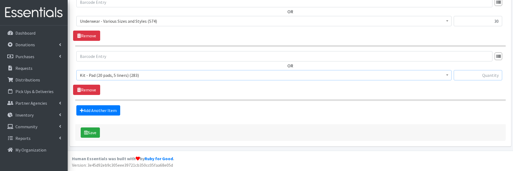
click at [476, 76] on input "text" at bounding box center [478, 75] width 48 height 10
type input "20"
click at [90, 134] on button "Save" at bounding box center [90, 133] width 19 height 10
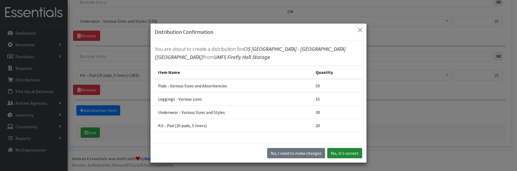
click at [343, 150] on button "Yes, it's correct" at bounding box center [344, 153] width 35 height 10
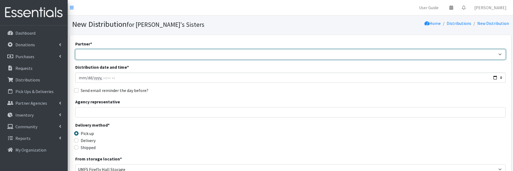
click at [86, 56] on select "211 [US_STATE] and Individual Referrals Afghan Support Center (USCIS) ANU FOUND…" at bounding box center [290, 54] width 431 height 10
select select "4161"
click at [75, 49] on select "211 [US_STATE] and Individual Referrals Afghan Support Center (USCIS) ANU FOUND…" at bounding box center [290, 54] width 431 height 10
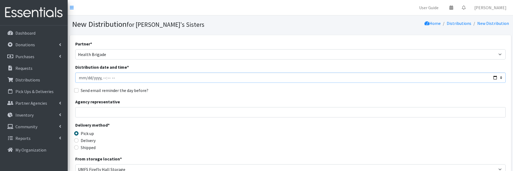
click at [496, 79] on input "Distribution date and time *" at bounding box center [290, 78] width 431 height 10
type input "[DATE]T23:59"
click at [245, 89] on div "Send email reminder the day before?" at bounding box center [290, 90] width 431 height 7
click at [91, 112] on input "Agency representative" at bounding box center [290, 112] width 431 height 10
type input "[PERSON_NAME]"
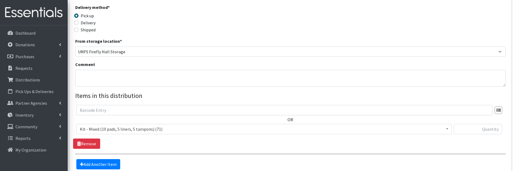
scroll to position [108, 0]
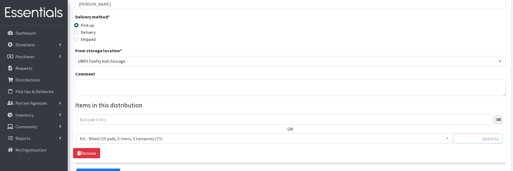
click at [484, 143] on input "text" at bounding box center [478, 139] width 48 height 10
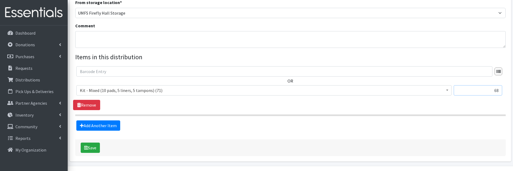
scroll to position [163, 0]
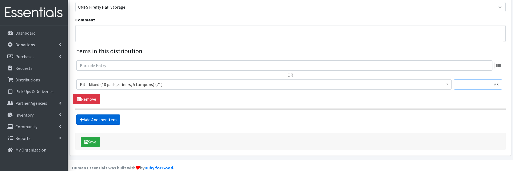
type input "68"
click at [104, 119] on link "Add Another Item" at bounding box center [98, 120] width 44 height 10
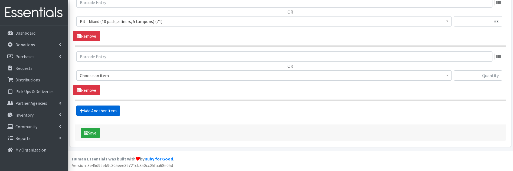
scroll to position [226, 0]
click at [107, 77] on span "Kit - Mixed (10 pads, 5 liners, 5 tampons) (71)" at bounding box center [264, 76] width 368 height 8
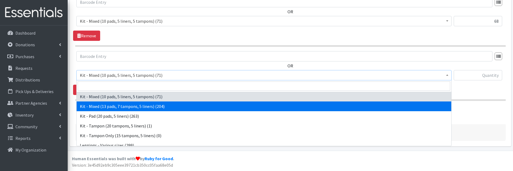
select select "15508"
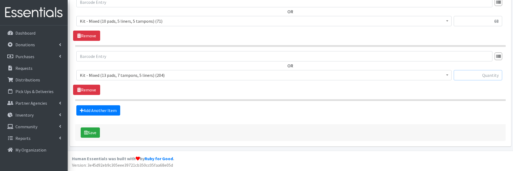
click at [467, 78] on input "text" at bounding box center [478, 75] width 48 height 10
type input "32"
click at [358, 91] on div "OR Kit - Mixed (10 pads, 5 liners, 5 tampons) (71) Kit - Mixed (13 pads, 7 tamp…" at bounding box center [290, 73] width 435 height 44
click at [95, 134] on button "Save" at bounding box center [90, 133] width 19 height 10
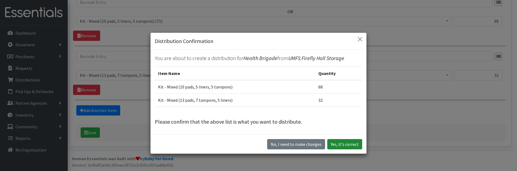
click at [336, 144] on button "Yes, it's correct" at bounding box center [344, 144] width 35 height 10
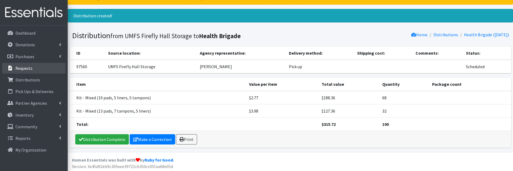
scroll to position [26, 0]
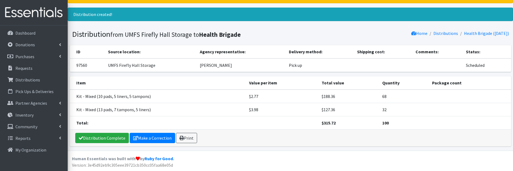
click at [92, 85] on th "Item" at bounding box center [158, 82] width 176 height 13
click at [56, 117] on link "Inventory" at bounding box center [33, 115] width 63 height 11
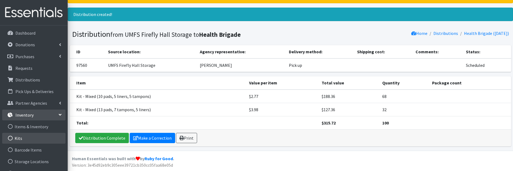
click at [44, 138] on link "Kits" at bounding box center [33, 138] width 63 height 11
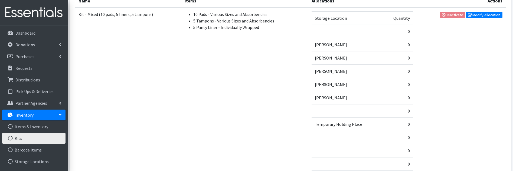
scroll to position [108, 0]
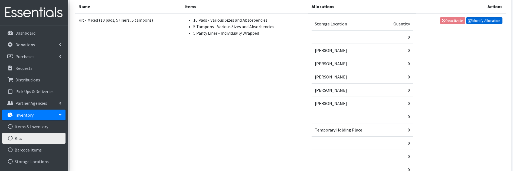
click at [480, 22] on link "Modify Allocation" at bounding box center [484, 20] width 36 height 7
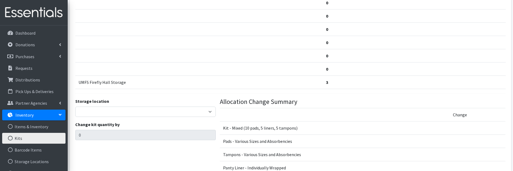
scroll to position [244, 0]
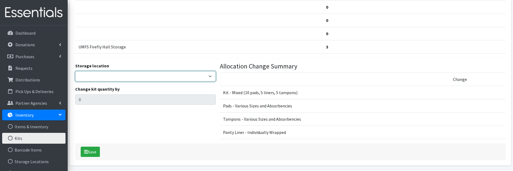
click at [106, 78] on select "[PERSON_NAME] [PERSON_NAME] [PERSON_NAME] [PERSON_NAME] [PERSON_NAME] Virtual T…" at bounding box center [145, 76] width 141 height 10
select select "473"
click at [75, 71] on select "Jennifer Taylor Brittany Averette Laura Davidson Erika Bedwell Heather Lennon V…" at bounding box center [145, 76] width 141 height 10
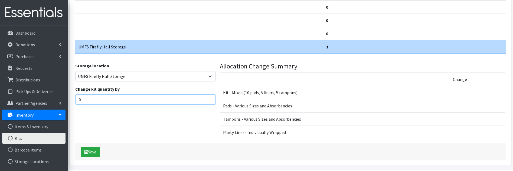
drag, startPoint x: 93, startPoint y: 100, endPoint x: 76, endPoint y: 102, distance: 17.2
click at [76, 102] on input "0" at bounding box center [145, 100] width 141 height 10
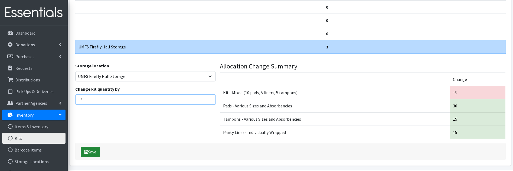
type input "-3"
click at [88, 152] on button "Save" at bounding box center [90, 152] width 19 height 10
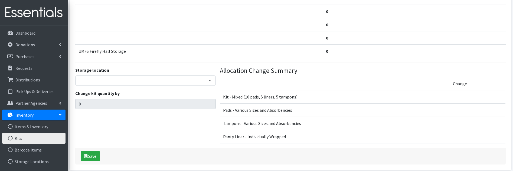
scroll to position [208, 0]
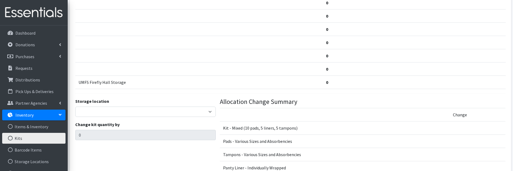
click at [32, 140] on link "Kits" at bounding box center [33, 138] width 63 height 11
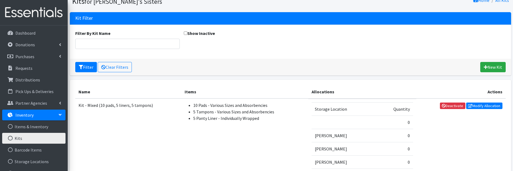
scroll to position [54, 0]
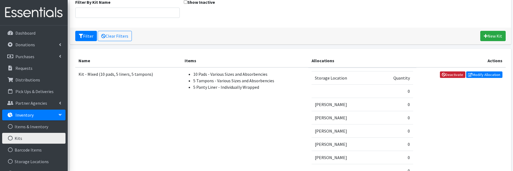
click at [444, 76] on icon at bounding box center [444, 75] width 4 height 4
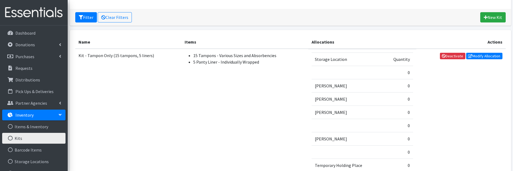
scroll to position [81, 0]
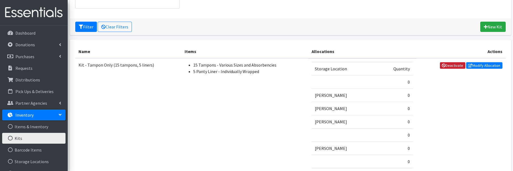
click at [453, 64] on link "Deactivate" at bounding box center [452, 65] width 25 height 7
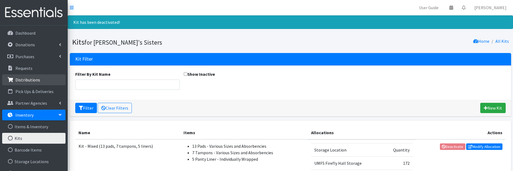
click at [30, 78] on p "Distributions" at bounding box center [27, 79] width 25 height 5
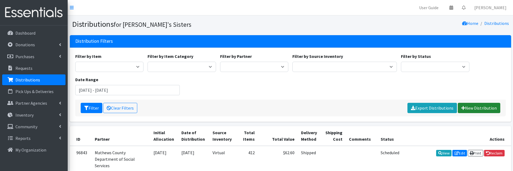
click at [467, 109] on link "New Distribution" at bounding box center [479, 108] width 43 height 10
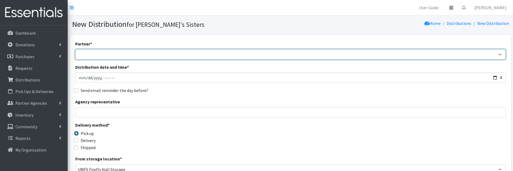
click at [108, 56] on select "211 Virginia and Individual Referrals Afghan Support Center (USCIS) ANU FOUNDAT…" at bounding box center [290, 54] width 431 height 10
select select "5439"
click at [75, 49] on select "211 Virginia and Individual Referrals Afghan Support Center (USCIS) ANU FOUNDAT…" at bounding box center [290, 54] width 431 height 10
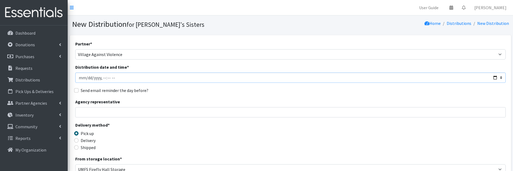
click at [495, 77] on input "Distribution date and time *" at bounding box center [290, 78] width 431 height 10
type input "2025-09-26T23:59"
click at [222, 113] on input "Agency representative" at bounding box center [290, 112] width 431 height 10
type input "[PERSON_NAME]"
click at [189, 136] on div "Delivery method * Pick up Delivery Shipped Shipping cost" at bounding box center [290, 139] width 431 height 34
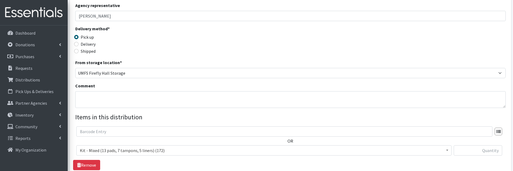
scroll to position [135, 0]
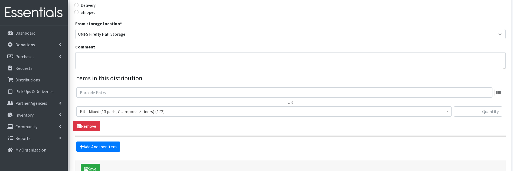
click at [163, 112] on span "Kit - Mixed (13 pads, 7 tampons, 5 liners) (172)" at bounding box center [264, 112] width 368 height 8
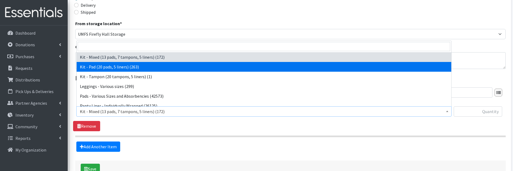
select select "15509"
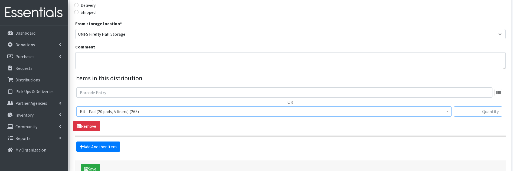
click at [479, 116] on input "text" at bounding box center [478, 111] width 48 height 10
type input "30"
click at [105, 145] on link "Add Another Item" at bounding box center [98, 147] width 44 height 10
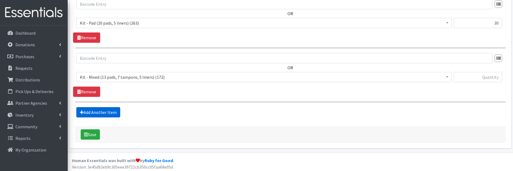
scroll to position [226, 0]
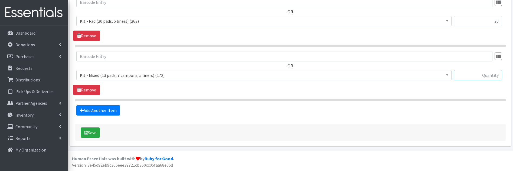
click at [469, 77] on input "text" at bounding box center [478, 75] width 48 height 10
type input "20"
click at [91, 131] on button "Save" at bounding box center [90, 133] width 19 height 10
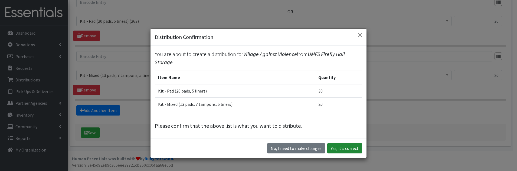
click at [347, 148] on button "Yes, it's correct" at bounding box center [344, 148] width 35 height 10
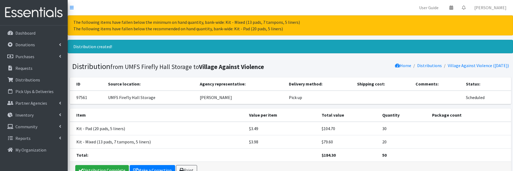
click at [339, 54] on div "The following items have fallen below the minimum on hand quantity, bank-wide: …" at bounding box center [291, 99] width 446 height 168
click at [88, 68] on h1 "Distribution from UMFS Firefly Hall Storage to Village Against Violence" at bounding box center [180, 66] width 217 height 9
click at [60, 113] on icon at bounding box center [60, 115] width 2 height 4
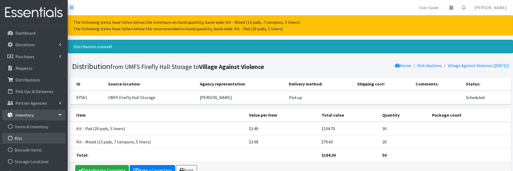
click at [38, 139] on link "Kits" at bounding box center [33, 138] width 63 height 11
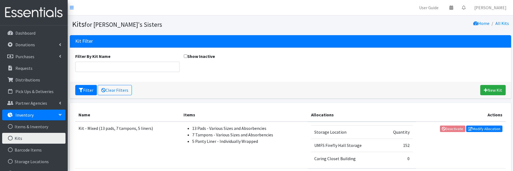
click at [345, 91] on div "Filter Clear Filters New Kit" at bounding box center [290, 90] width 441 height 17
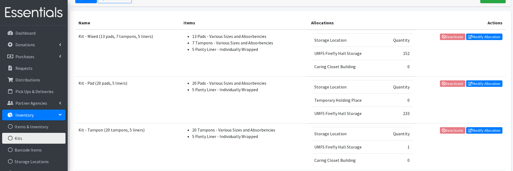
scroll to position [121, 0]
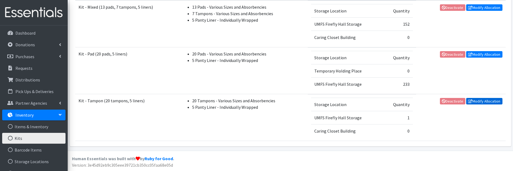
click at [482, 102] on link "Modify Allocation" at bounding box center [484, 101] width 36 height 7
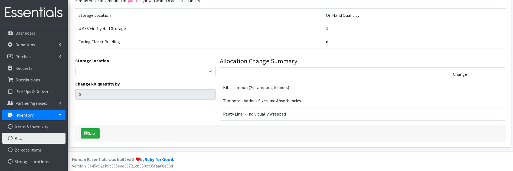
scroll to position [77, 0]
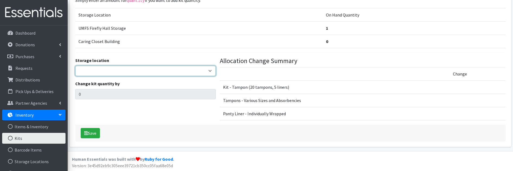
click at [100, 70] on select "[PERSON_NAME] [PERSON_NAME] [PERSON_NAME] [PERSON_NAME] [PERSON_NAME] Virtual T…" at bounding box center [145, 71] width 141 height 10
select select "498"
click at [75, 66] on select "[PERSON_NAME] [PERSON_NAME] [PERSON_NAME] [PERSON_NAME] [PERSON_NAME] Virtual T…" at bounding box center [145, 71] width 141 height 10
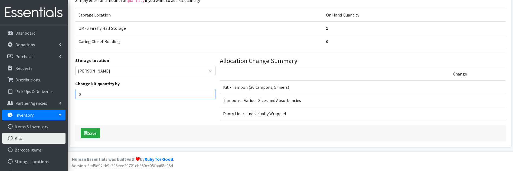
drag, startPoint x: 94, startPoint y: 93, endPoint x: 74, endPoint y: 93, distance: 20.3
click at [74, 93] on div "Storage location Jennifer Taylor Brittany Averette Laura Davidson Erika Bedwell…" at bounding box center [145, 91] width 145 height 68
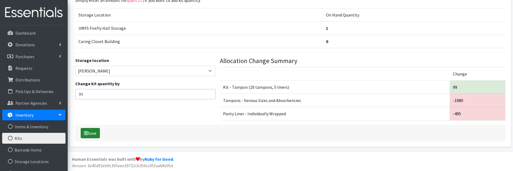
type input "99"
click at [95, 134] on button "Save" at bounding box center [90, 133] width 19 height 10
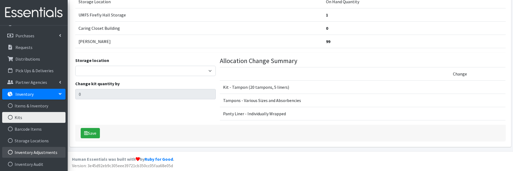
scroll to position [54, 0]
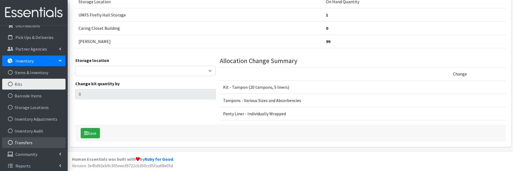
click at [35, 139] on link "Transfers" at bounding box center [33, 142] width 63 height 11
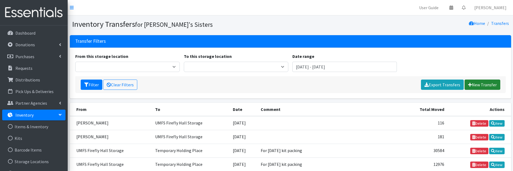
click at [490, 85] on link "New Transfer" at bounding box center [483, 85] width 36 height 10
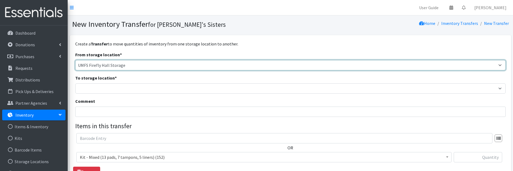
click at [109, 61] on select "[PERSON_NAME] Caring Closet Building [PERSON_NAME] [PERSON_NAME] [PERSON_NAME][…" at bounding box center [290, 65] width 431 height 10
click at [75, 60] on select "Brittany Averette Caring Closet Building Erika Bedwell Heather Lennon Jen Frenc…" at bounding box center [290, 65] width 431 height 10
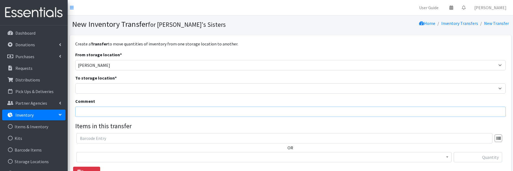
click at [93, 115] on input "Comment" at bounding box center [290, 112] width 431 height 10
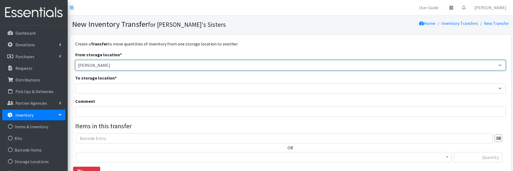
click at [81, 62] on select "Brittany Averette Caring Closet Building Erika Bedwell Heather Lennon Jen Frenc…" at bounding box center [290, 65] width 431 height 10
select select "498"
click at [75, 60] on select "Brittany Averette Caring Closet Building Erika Bedwell Heather Lennon Jen Frenc…" at bounding box center [290, 65] width 431 height 10
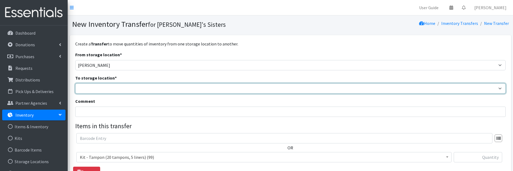
click at [95, 87] on select "Brittany Averette Caring Closet Building Erika Bedwell Heather Lennon Jen Frenc…" at bounding box center [290, 88] width 431 height 10
select select "473"
click at [75, 83] on select "Brittany Averette Caring Closet Building Erika Bedwell Heather Lennon Jen Frenc…" at bounding box center [290, 88] width 431 height 10
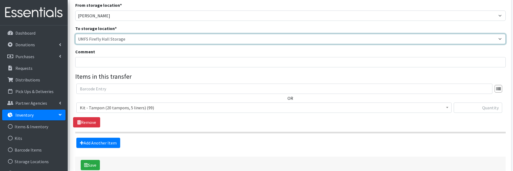
scroll to position [54, 0]
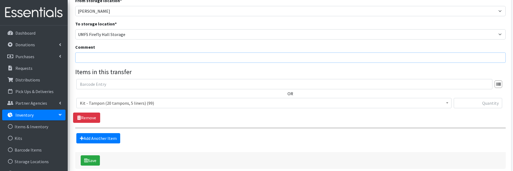
click at [92, 60] on input "Comment" at bounding box center [290, 58] width 431 height 10
type input "Packing kits"
click at [469, 102] on input "text" at bounding box center [478, 103] width 48 height 10
type input "99"
click at [117, 137] on link "Add Another Item" at bounding box center [98, 138] width 44 height 10
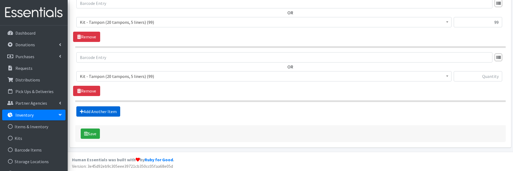
scroll to position [136, 0]
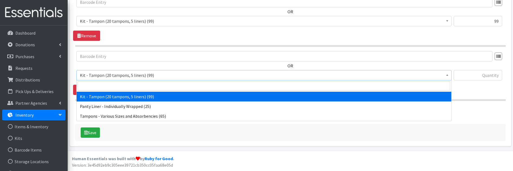
click at [170, 75] on span "Kit - Tampon (20 tampons, 5 liners) (99)" at bounding box center [264, 76] width 368 height 8
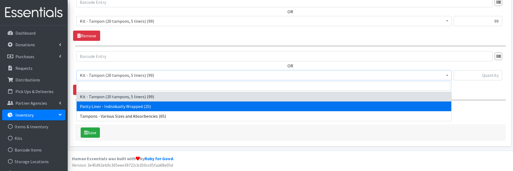
select select "10466"
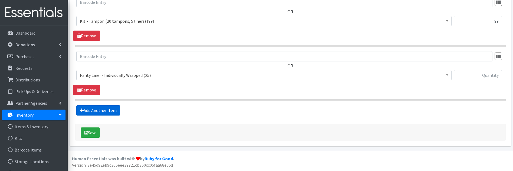
click at [107, 114] on link "Add Another Item" at bounding box center [98, 110] width 44 height 10
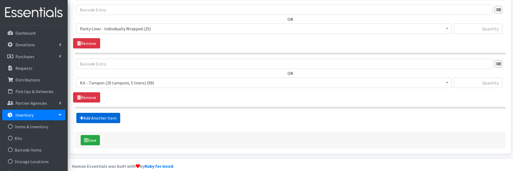
scroll to position [190, 0]
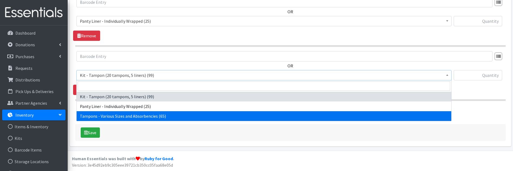
select select "10562"
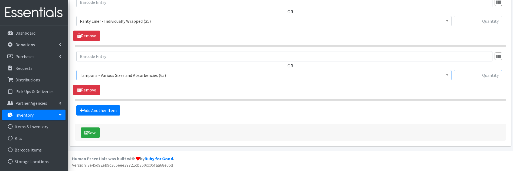
click at [489, 77] on input "text" at bounding box center [478, 75] width 48 height 10
type input "65"
click at [92, 132] on button "Save" at bounding box center [90, 133] width 19 height 10
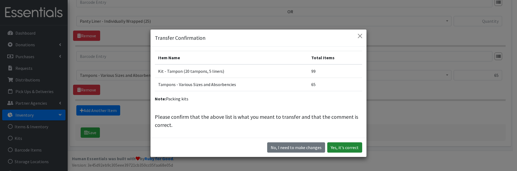
drag, startPoint x: 347, startPoint y: 144, endPoint x: 311, endPoint y: 129, distance: 38.6
click at [335, 115] on div "Transfer Confirmation Item Name Total Items Kit - Tampon (20 tampons, 5 liners)…" at bounding box center [258, 93] width 217 height 128
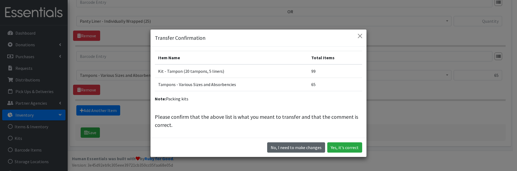
click at [278, 148] on button "No, I need to make changes" at bounding box center [296, 147] width 58 height 10
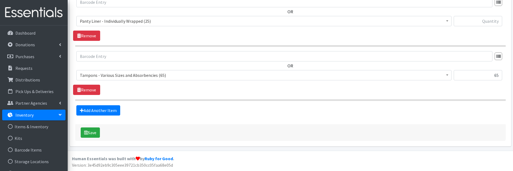
drag, startPoint x: 206, startPoint y: 88, endPoint x: 363, endPoint y: 73, distance: 158.3
click at [206, 88] on div "OR Kit - Tampon (20 tampons, 5 liners) (99) Panty Liner - Individually Wrapped …" at bounding box center [290, 73] width 435 height 44
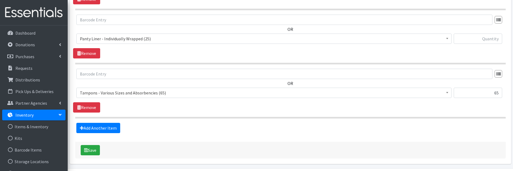
scroll to position [163, 0]
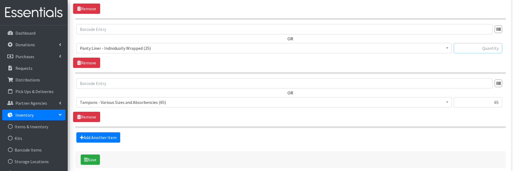
click at [476, 48] on input "text" at bounding box center [478, 48] width 48 height 10
type input "25"
click at [90, 158] on button "Save" at bounding box center [90, 160] width 19 height 10
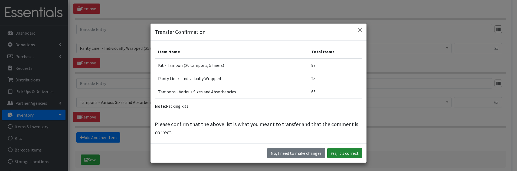
click at [341, 152] on button "Yes, it's correct" at bounding box center [344, 153] width 35 height 10
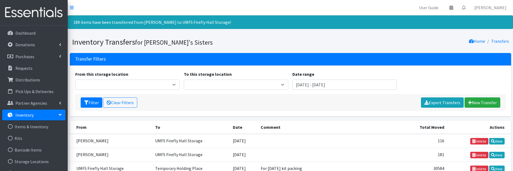
drag, startPoint x: 236, startPoint y: 42, endPoint x: 226, endPoint y: 42, distance: 9.5
click at [236, 42] on h1 "Inventory Transfers for [PERSON_NAME]'s Sisters" at bounding box center [180, 41] width 217 height 9
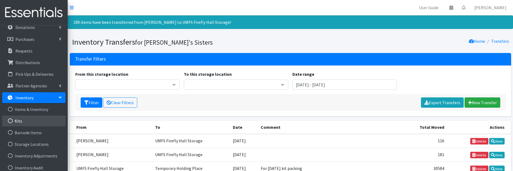
scroll to position [27, 0]
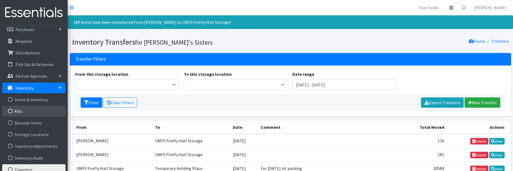
click at [33, 113] on link "Kits" at bounding box center [33, 111] width 63 height 11
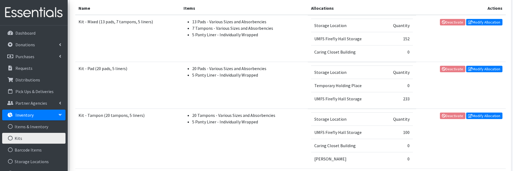
scroll to position [135, 0]
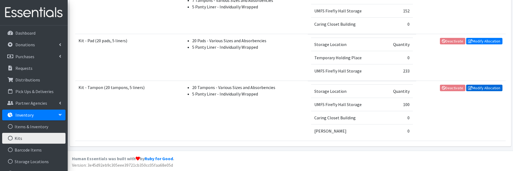
click at [481, 86] on link "Modify Allocation" at bounding box center [484, 88] width 36 height 7
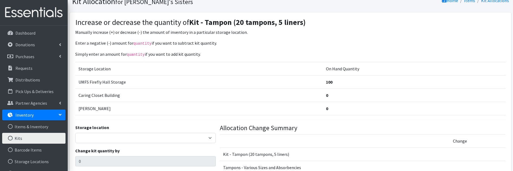
scroll to position [54, 0]
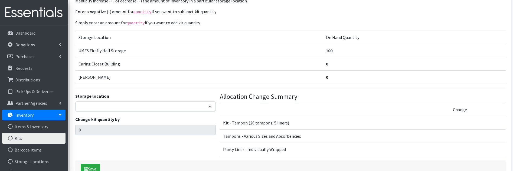
click at [89, 95] on label "Storage location" at bounding box center [92, 96] width 34 height 7
click at [90, 104] on select "Jennifer Taylor Brittany Averette Laura Davidson Erika Bedwell Heather Lennon V…" at bounding box center [145, 107] width 141 height 10
select select "497"
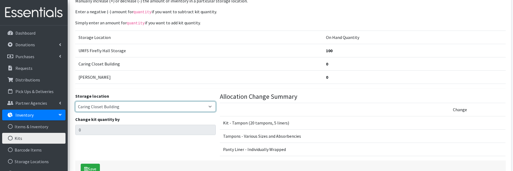
click at [75, 102] on select "Jennifer Taylor Brittany Averette Laura Davidson Erika Bedwell Heather Lennon V…" at bounding box center [145, 107] width 141 height 10
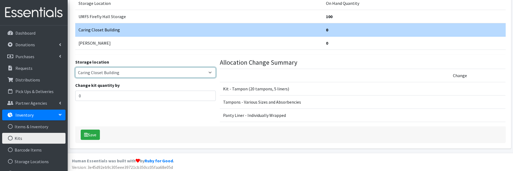
scroll to position [90, 0]
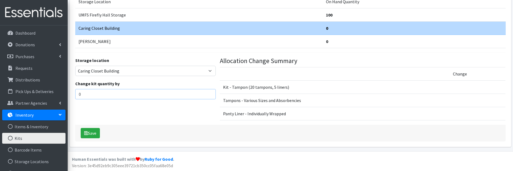
drag, startPoint x: 91, startPoint y: 95, endPoint x: 71, endPoint y: 95, distance: 20.6
click at [71, 95] on div "Increase or decrease the quantity of Kit - Tampon (20 tampons, 5 liners) Manual…" at bounding box center [290, 46] width 441 height 202
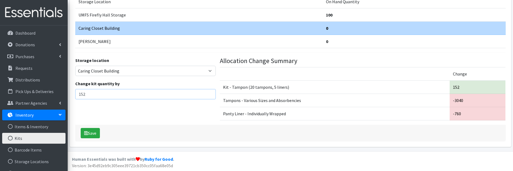
type input "152"
click at [147, 130] on div "Save" at bounding box center [290, 133] width 431 height 17
click at [91, 132] on button "Save" at bounding box center [90, 133] width 19 height 10
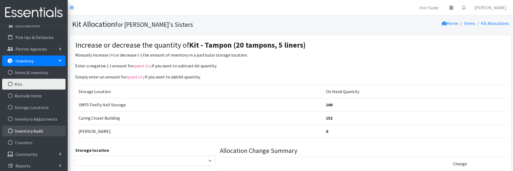
scroll to position [57, 0]
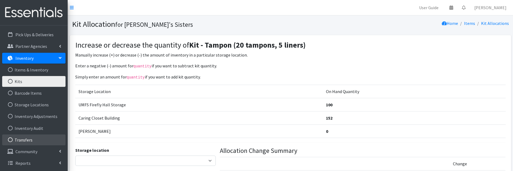
click at [25, 142] on link "Transfers" at bounding box center [33, 140] width 63 height 11
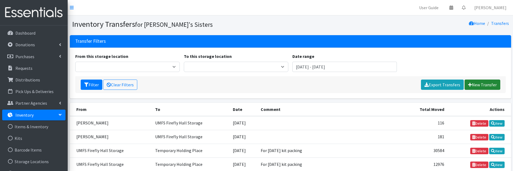
click at [489, 83] on link "New Transfer" at bounding box center [483, 85] width 36 height 10
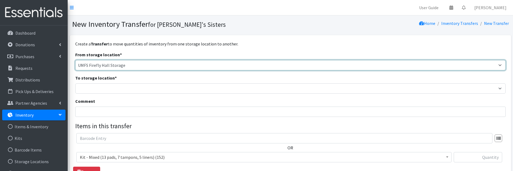
click at [132, 63] on select "Brittany Averette Caring Closet Building Erika Bedwell Heather Lennon Jen Frenc…" at bounding box center [290, 65] width 431 height 10
select select "497"
click at [75, 60] on select "Brittany Averette Caring Closet Building Erika Bedwell Heather Lennon Jen Frenc…" at bounding box center [290, 65] width 431 height 10
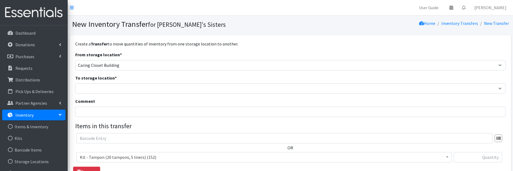
drag, startPoint x: 101, startPoint y: 83, endPoint x: 102, endPoint y: 89, distance: 6.5
click at [101, 83] on div "To storage location * Brittany Averette Caring Closet Building Erika Bedwell He…" at bounding box center [290, 84] width 431 height 19
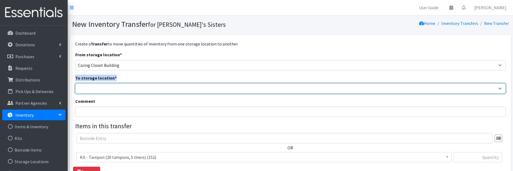
click at [102, 89] on select "Brittany Averette Caring Closet Building Erika Bedwell Heather Lennon Jen Frenc…" at bounding box center [290, 88] width 431 height 10
select select "473"
click at [75, 83] on select "Brittany Averette Caring Closet Building Erika Bedwell Heather Lennon Jen Frenc…" at bounding box center [290, 88] width 431 height 10
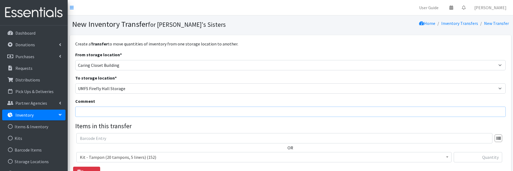
click at [87, 115] on input "Comment" at bounding box center [290, 112] width 431 height 10
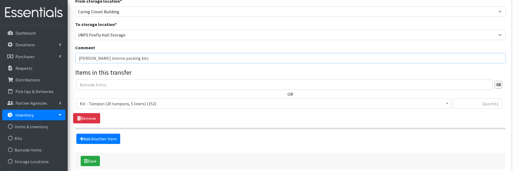
scroll to position [54, 0]
type input "Dr. Timmons interns packing kits"
click at [485, 103] on input "text" at bounding box center [478, 103] width 48 height 10
type input "152"
click at [108, 128] on hr at bounding box center [290, 128] width 431 height 2
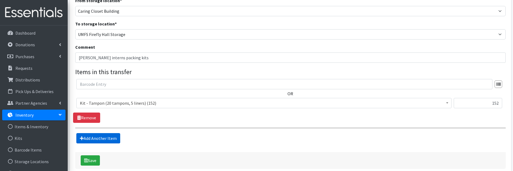
click at [109, 141] on link "Add Another Item" at bounding box center [98, 138] width 44 height 10
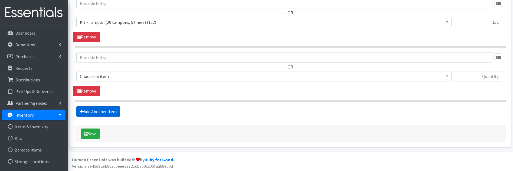
scroll to position [136, 0]
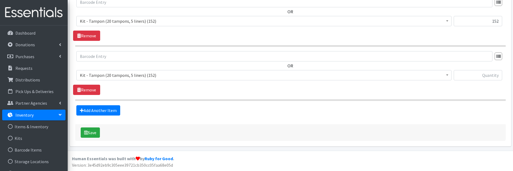
click at [104, 75] on span "Kit - Tampon (20 tampons, 5 liners) (152)" at bounding box center [264, 76] width 368 height 8
select select "10562"
click at [463, 70] on div "OR Kit - Tampon (20 tampons, 5 liners) (152) Tampons - Various Sizes and Absorb…" at bounding box center [290, 68] width 435 height 34
click at [468, 79] on input "text" at bounding box center [478, 75] width 48 height 10
type input "8"
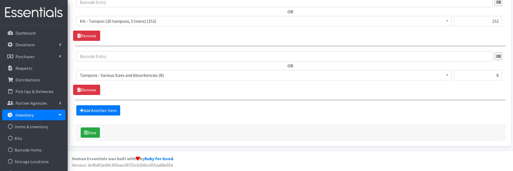
click at [194, 86] on div "OR Kit - Tampon (20 tampons, 5 liners) (152) Tampons - Various Sizes and Absorb…" at bounding box center [290, 73] width 435 height 44
click at [99, 131] on button "Save" at bounding box center [90, 133] width 19 height 10
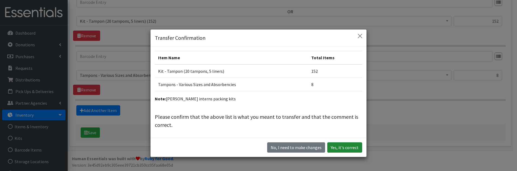
click at [343, 150] on button "Yes, it's correct" at bounding box center [344, 147] width 35 height 10
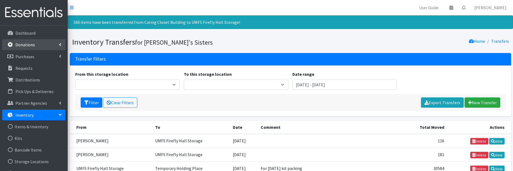
click at [59, 46] on link "Donations" at bounding box center [33, 44] width 63 height 11
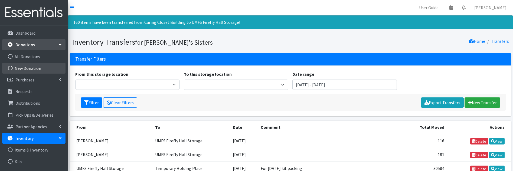
click at [30, 67] on link "New Donation" at bounding box center [33, 68] width 63 height 11
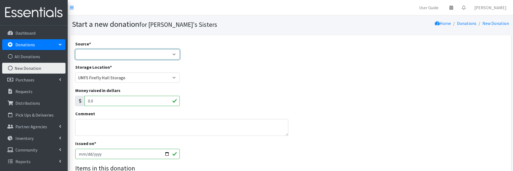
click at [85, 54] on select "Product Drive Manufacturer Donation Site Misc. Donation" at bounding box center [127, 54] width 105 height 10
select select "Misc. Donation"
click at [75, 49] on select "Product Drive Manufacturer Donation Site Misc. Donation" at bounding box center [127, 54] width 105 height 10
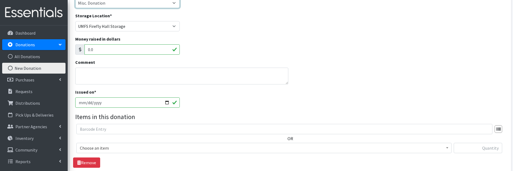
scroll to position [54, 0]
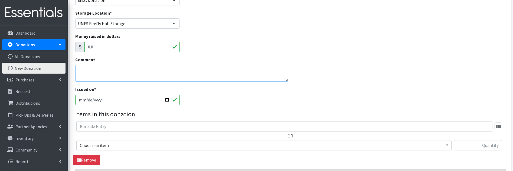
click at [107, 76] on textarea "Comment" at bounding box center [181, 73] width 213 height 17
paste textarea "Betty Isaacs <bettyisaacs@yahoo.com>"
type textarea "Betty Isaacs <bettyisaacs@yahoo.com>"
click at [169, 101] on input "[DATE]" at bounding box center [127, 100] width 105 height 10
type input "2025-09-21"
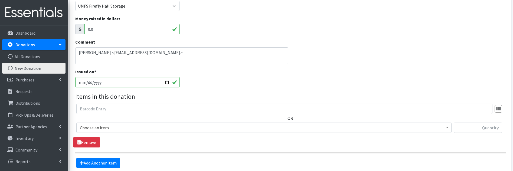
scroll to position [81, 0]
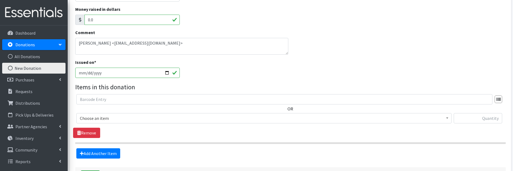
drag, startPoint x: 111, startPoint y: 116, endPoint x: 115, endPoint y: 115, distance: 4.1
click at [112, 116] on span "Choose an item" at bounding box center [264, 119] width 368 height 8
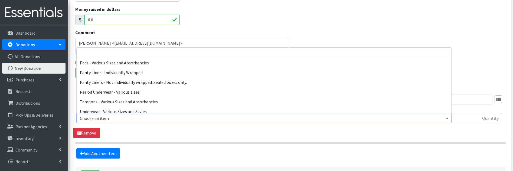
scroll to position [54, 0]
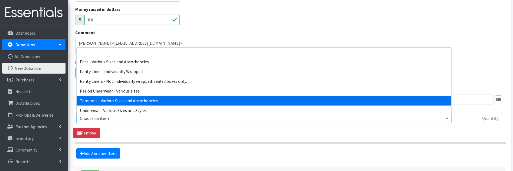
select select "10562"
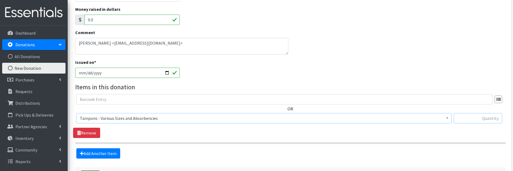
click at [474, 117] on input "text" at bounding box center [478, 118] width 48 height 10
type input "24"
click at [336, 138] on section "OR Choose an item Kit - Mixed (13 pads, 7 tampons, 5 liners) Kit - Pad (20 pads…" at bounding box center [290, 119] width 431 height 50
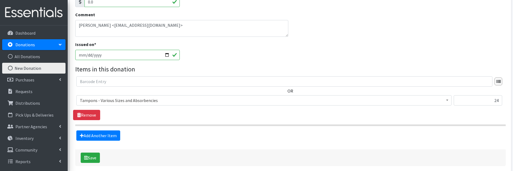
scroll to position [124, 0]
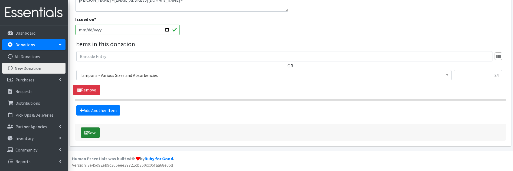
click at [92, 136] on button "Save" at bounding box center [90, 133] width 19 height 10
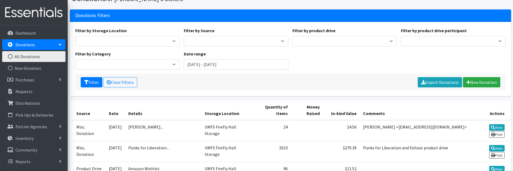
scroll to position [54, 0]
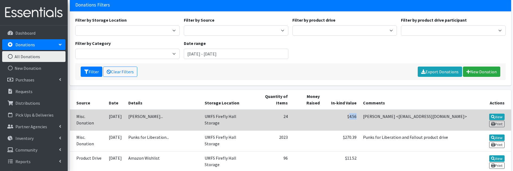
drag, startPoint x: 370, startPoint y: 112, endPoint x: 360, endPoint y: 112, distance: 9.2
click at [360, 112] on td "$4.56" at bounding box center [341, 120] width 37 height 21
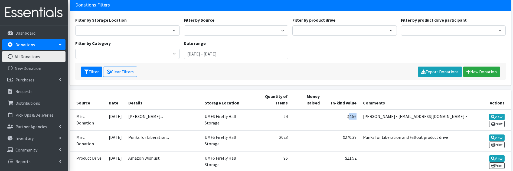
copy td "4.56"
click at [479, 76] on link "New Donation" at bounding box center [481, 72] width 37 height 10
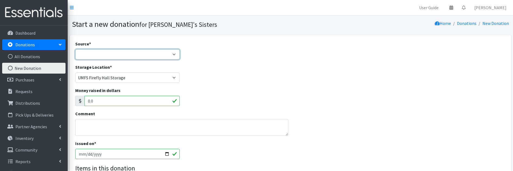
click at [130, 56] on select "Product Drive Manufacturer Donation Site Misc. Donation" at bounding box center [127, 54] width 105 height 10
select select "Product Drive"
click at [75, 49] on select "Product Drive Manufacturer Donation Site Misc. Donation" at bounding box center [127, 54] width 105 height 10
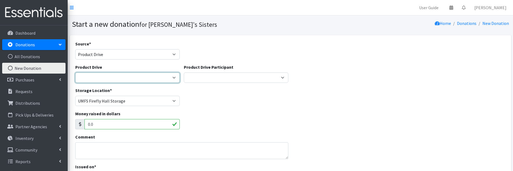
click at [124, 76] on select "2023 Church of Jesus Christ of Latter Day Saints 2024 Church of Jesus Christ of…" at bounding box center [127, 78] width 105 height 10
select select "1513"
click at [75, 73] on select "2023 Church of Jesus Christ of Latter Day Saints 2024 Church of Jesus Christ of…" at bounding box center [127, 78] width 105 height 10
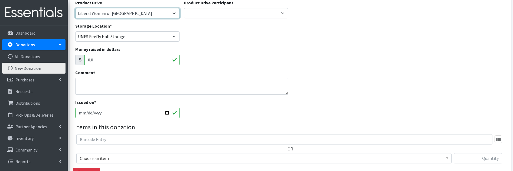
scroll to position [108, 0]
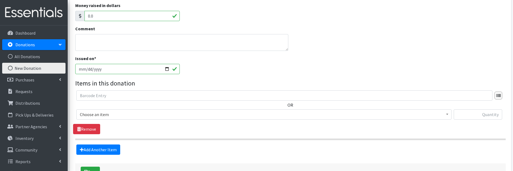
click at [165, 70] on input "2025-10-02" at bounding box center [127, 69] width 105 height 10
click at [167, 70] on input "2025-10-02" at bounding box center [127, 69] width 105 height 10
type input "2025-09-22"
click at [220, 69] on div "Issued on * 2025-09-22" at bounding box center [290, 66] width 435 height 23
click at [138, 118] on span "Choose an item" at bounding box center [264, 115] width 368 height 8
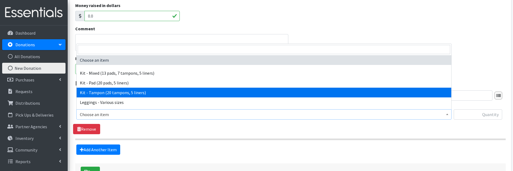
scroll to position [27, 0]
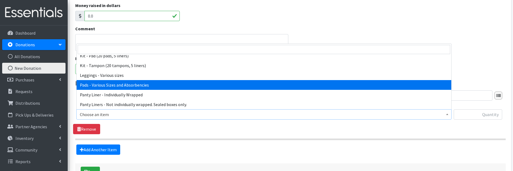
select select "10467"
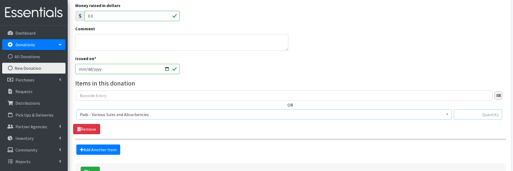
click at [481, 117] on input "text" at bounding box center [478, 114] width 48 height 10
type input "431"
click at [105, 155] on div "Source * Product Drive Manufacturer Donation Site Misc. Donation Donation Site …" at bounding box center [290, 56] width 431 height 248
click at [104, 148] on link "Add Another Item" at bounding box center [98, 150] width 44 height 10
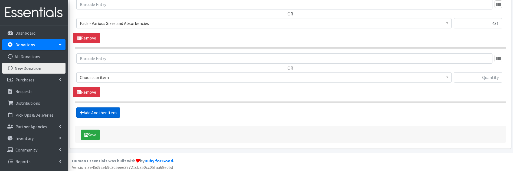
scroll to position [202, 0]
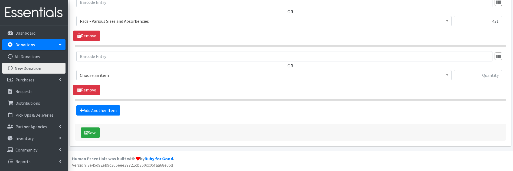
click at [115, 77] on span "Choose an item" at bounding box center [264, 76] width 368 height 8
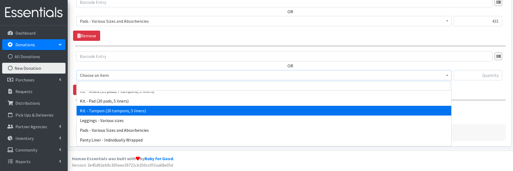
scroll to position [54, 0]
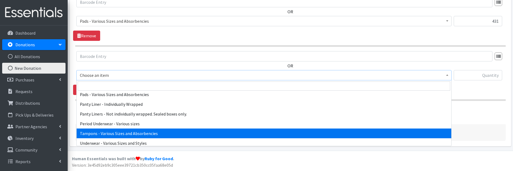
select select "10562"
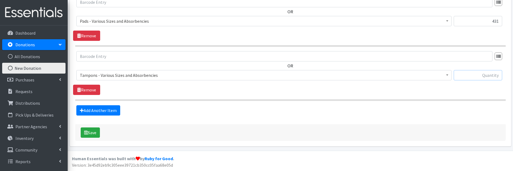
click at [476, 79] on input "text" at bounding box center [478, 75] width 48 height 10
type input "343"
click at [115, 114] on link "Add Another Item" at bounding box center [98, 110] width 44 height 10
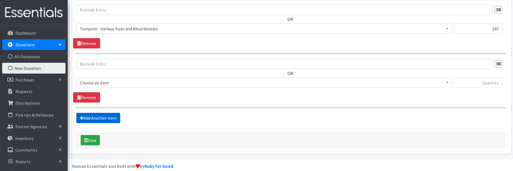
scroll to position [256, 0]
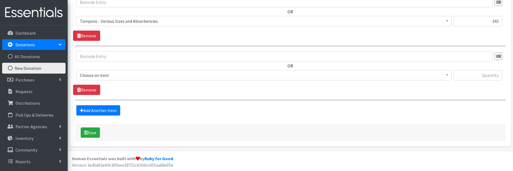
click at [111, 78] on span "Choose an item" at bounding box center [264, 76] width 368 height 8
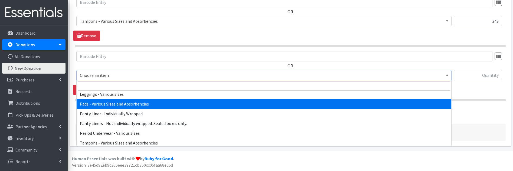
scroll to position [54, 0]
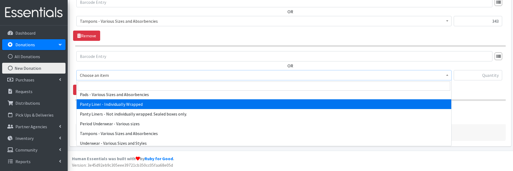
select select "10466"
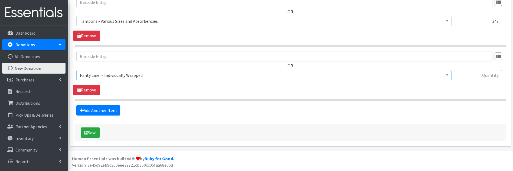
click at [483, 77] on input "text" at bounding box center [478, 75] width 48 height 10
type input "140"
click at [470, 85] on div "140" at bounding box center [478, 77] width 48 height 15
click at [94, 134] on button "Save" at bounding box center [90, 133] width 19 height 10
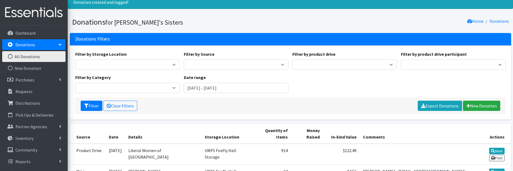
scroll to position [54, 0]
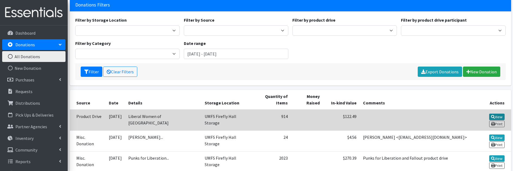
click at [489, 114] on link "View" at bounding box center [496, 117] width 15 height 7
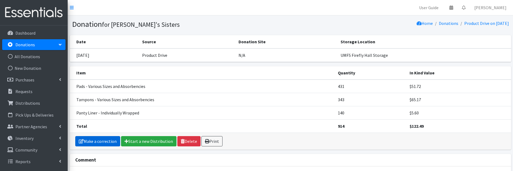
click at [99, 145] on link "Make a correction" at bounding box center [97, 141] width 45 height 10
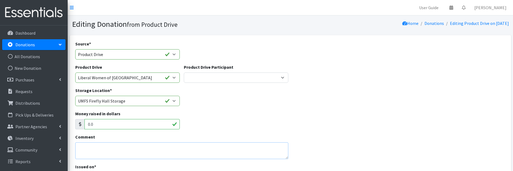
click at [101, 149] on textarea "Comment" at bounding box center [181, 150] width 213 height 17
type textarea "c"
type textarea "Clover Hill Group"
click at [335, 91] on div "Storage Location * Brittany Averette Caring Closet Building Erika Bedwell Heath…" at bounding box center [290, 98] width 435 height 23
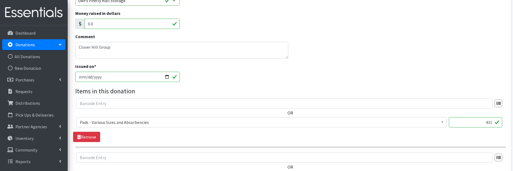
scroll to position [54, 0]
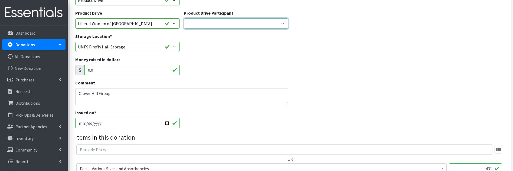
click at [223, 20] on select "Liberal Women of Chesterfield County ---Create new Participant---" at bounding box center [236, 23] width 105 height 10
click at [332, 48] on div "Storage Location * Brittany Averette Caring Closet Building Erika Bedwell Heath…" at bounding box center [290, 44] width 435 height 23
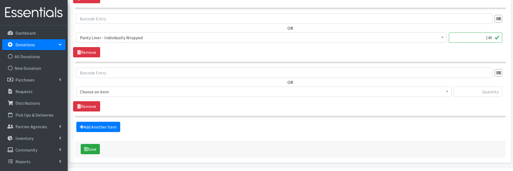
scroll to position [310, 0]
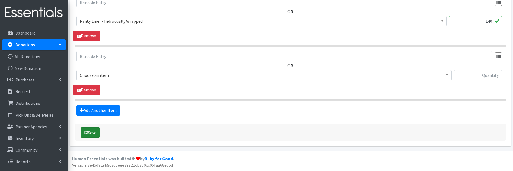
click at [94, 134] on button "Save" at bounding box center [90, 133] width 19 height 10
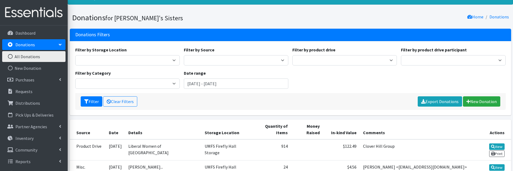
scroll to position [81, 0]
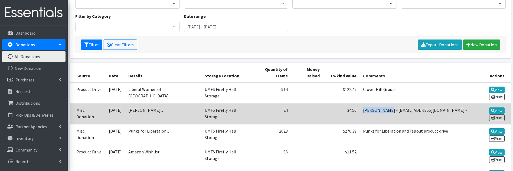
drag, startPoint x: 376, startPoint y: 98, endPoint x: 396, endPoint y: 97, distance: 20.1
click at [396, 103] on td "[PERSON_NAME] <[EMAIL_ADDRESS][DOMAIN_NAME]>" at bounding box center [416, 113] width 112 height 21
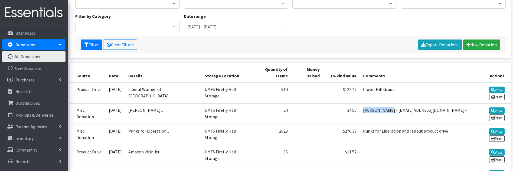
copy td "[PERSON_NAME]"
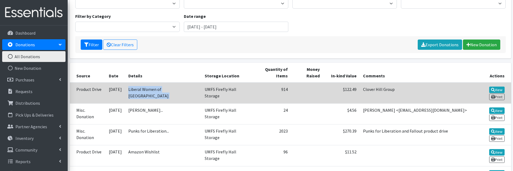
drag, startPoint x: 136, startPoint y: 82, endPoint x: 208, endPoint y: 82, distance: 72.6
click at [208, 83] on tr "Product Drive [DATE] Liberal Women of [GEOGRAPHIC_DATA] UMFS Firefly Hall Stora…" at bounding box center [290, 93] width 441 height 21
copy tr "Liberal Women of [GEOGRAPHIC_DATA]"
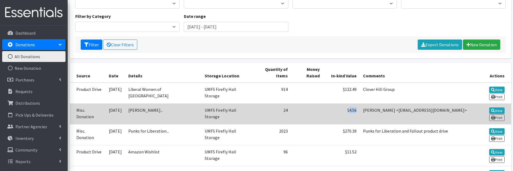
drag, startPoint x: 368, startPoint y: 97, endPoint x: 361, endPoint y: 97, distance: 7.3
click at [360, 103] on td "$4.56" at bounding box center [341, 113] width 37 height 21
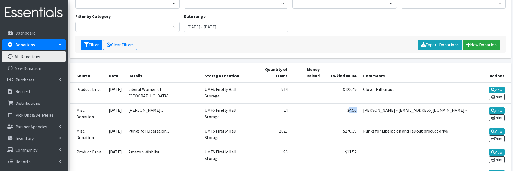
copy td "4.56"
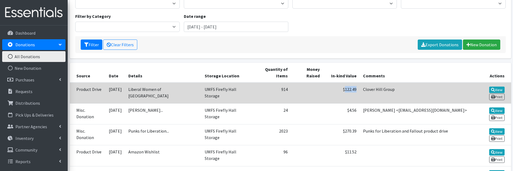
drag, startPoint x: 369, startPoint y: 82, endPoint x: 356, endPoint y: 83, distance: 13.3
click at [356, 83] on td "$122.49" at bounding box center [341, 93] width 37 height 21
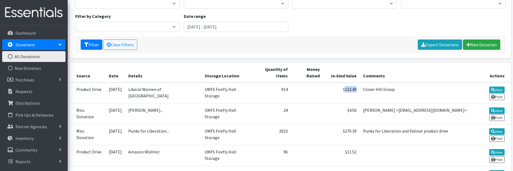
copy td "122.49"
click at [26, 105] on p "Distributions" at bounding box center [27, 102] width 25 height 5
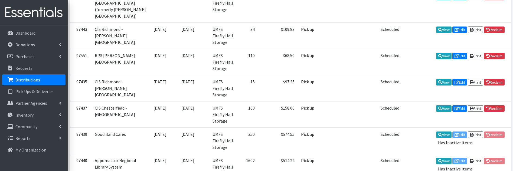
scroll to position [488, 0]
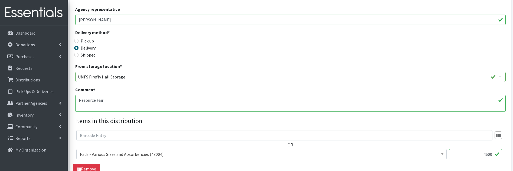
scroll to position [108, 0]
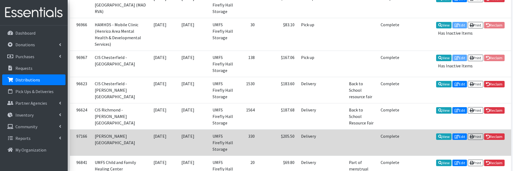
scroll to position [302, 0]
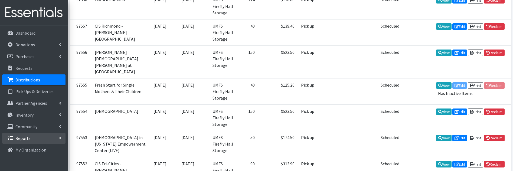
click at [61, 135] on link "Reports" at bounding box center [33, 138] width 63 height 11
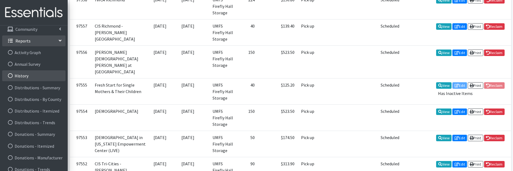
scroll to position [96, 0]
click at [36, 78] on link "History" at bounding box center [33, 77] width 63 height 11
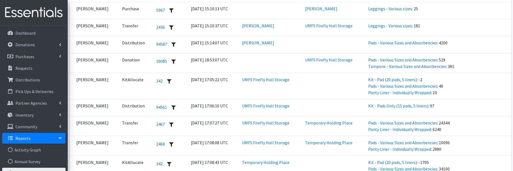
scroll to position [1034, 0]
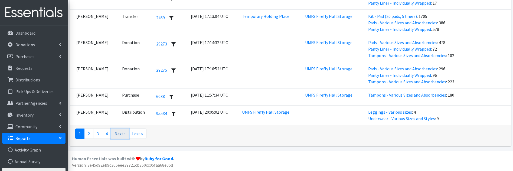
click at [121, 134] on link "Next ›" at bounding box center [120, 134] width 18 height 10
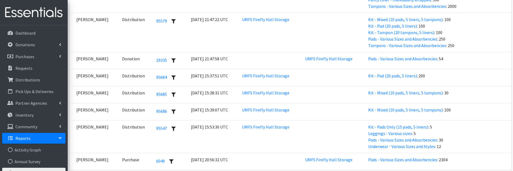
scroll to position [1133, 0]
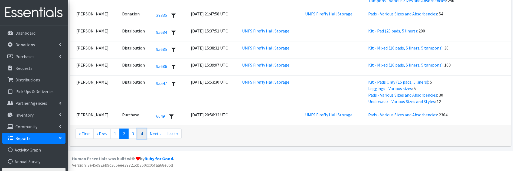
click at [139, 136] on link "4" at bounding box center [141, 134] width 9 height 10
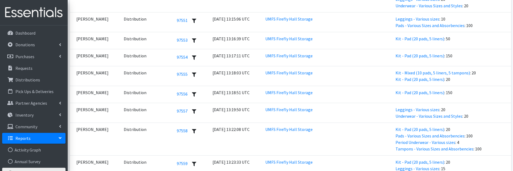
scroll to position [602, 0]
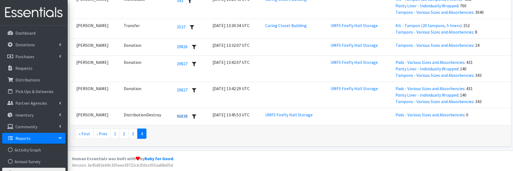
click at [178, 116] on link "96838" at bounding box center [182, 115] width 11 height 5
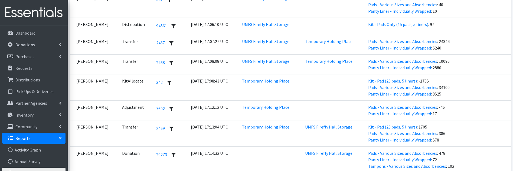
scroll to position [1034, 0]
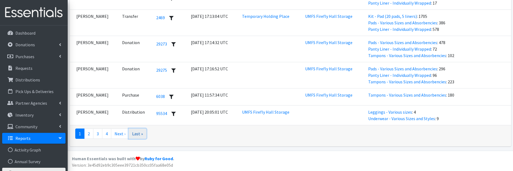
click at [133, 135] on link "Last »" at bounding box center [138, 134] width 18 height 10
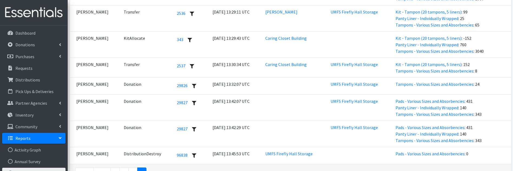
scroll to position [602, 0]
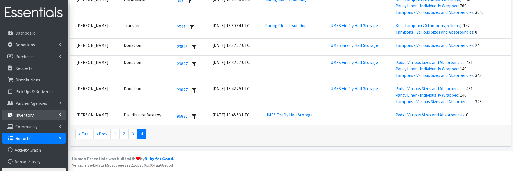
click at [55, 114] on link "Inventory" at bounding box center [33, 115] width 63 height 11
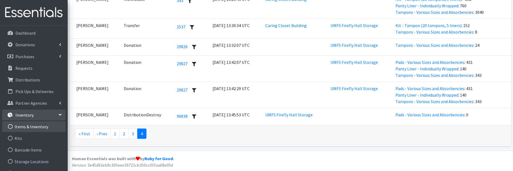
click at [39, 126] on link "Items & Inventory" at bounding box center [33, 126] width 63 height 11
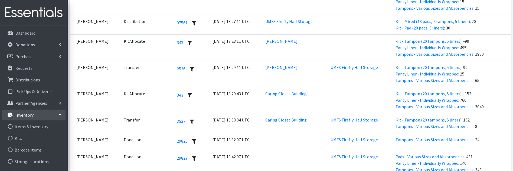
scroll to position [575, 0]
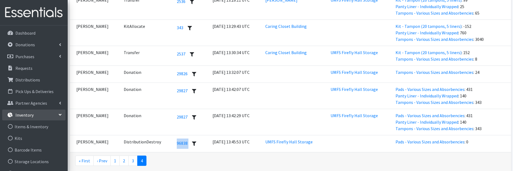
drag, startPoint x: 171, startPoint y: 144, endPoint x: 183, endPoint y: 146, distance: 12.4
click at [183, 146] on td "96838" at bounding box center [192, 143] width 36 height 17
copy link "96838"
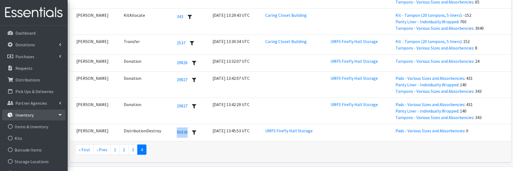
scroll to position [602, 0]
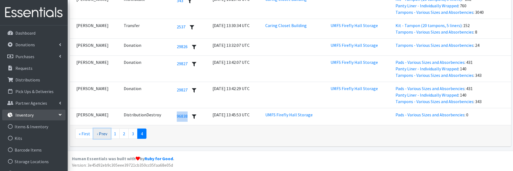
click at [104, 135] on link "‹ Prev" at bounding box center [101, 134] width 17 height 10
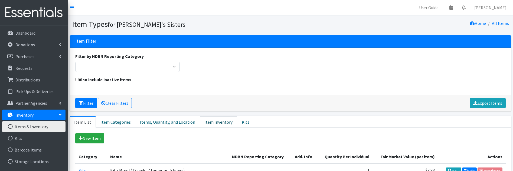
click at [211, 121] on link "Item Inventory" at bounding box center [218, 122] width 37 height 12
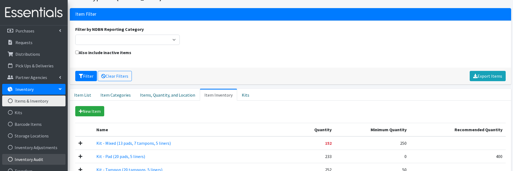
scroll to position [57, 0]
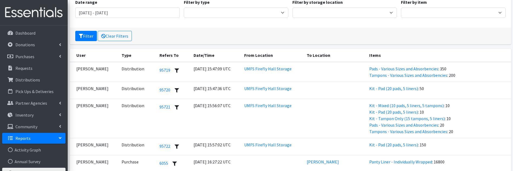
scroll to position [648, 0]
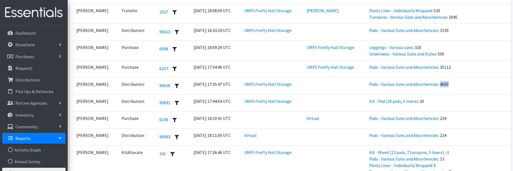
drag, startPoint x: 449, startPoint y: 85, endPoint x: 440, endPoint y: 86, distance: 8.8
click at [440, 86] on td "Pads - Various Sizes and Absorbencies : 4600" at bounding box center [438, 85] width 145 height 17
copy td "4600"
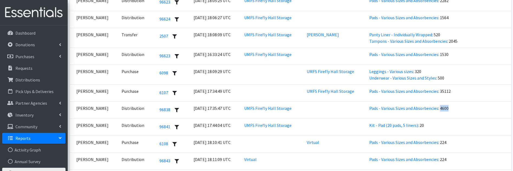
scroll to position [624, 0]
click at [39, 79] on link "Distributions" at bounding box center [33, 79] width 63 height 11
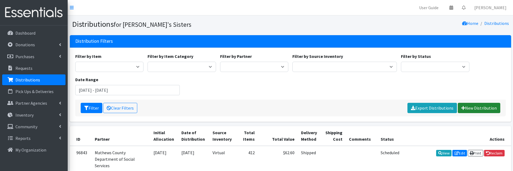
click at [474, 110] on link "New Distribution" at bounding box center [479, 108] width 43 height 10
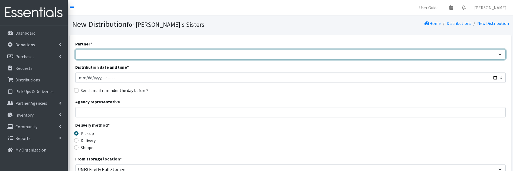
click at [88, 53] on select "211 [US_STATE] and Individual Referrals Afghan Support Center (USCIS) ANU FOUND…" at bounding box center [290, 54] width 431 height 10
select select "2943"
click at [75, 49] on select "211 Virginia and Individual Referrals Afghan Support Center (USCIS) ANU FOUNDAT…" at bounding box center [290, 54] width 431 height 10
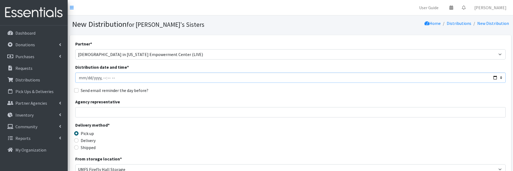
click at [495, 77] on input "Distribution date and time *" at bounding box center [290, 78] width 431 height 10
type input "2025-09-20T23:59"
click at [228, 96] on div "Partner * 211 Virginia and Individual Referrals Afghan Support Center (USCIS) A…" at bounding box center [290, 164] width 431 height 247
click at [118, 110] on input "Agency representative" at bounding box center [290, 112] width 431 height 10
type input "[PERSON_NAME]"
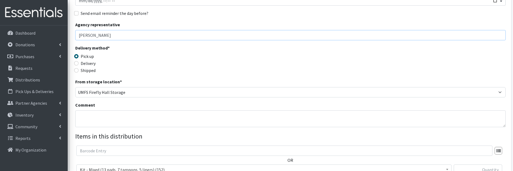
scroll to position [81, 0]
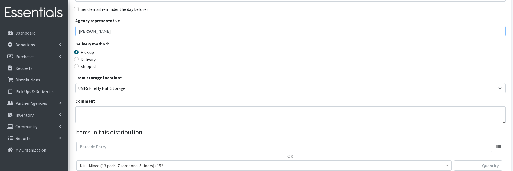
click at [132, 35] on input "[PERSON_NAME]" at bounding box center [290, 31] width 431 height 10
drag, startPoint x: 211, startPoint y: 31, endPoint x: -2, endPoint y: 35, distance: 213.2
click at [0, 35] on html "User Guide 0 Pick-ups remaining this week View Calendar 0 Requests 0 Partner Ag…" at bounding box center [256, 90] width 513 height 343
drag, startPoint x: 70, startPoint y: 35, endPoint x: 90, endPoint y: 26, distance: 21.6
click at [74, 33] on div "Partner * 211 Virginia and Individual Referrals Afghan Support Center (USCIS) A…" at bounding box center [290, 95] width 441 height 283
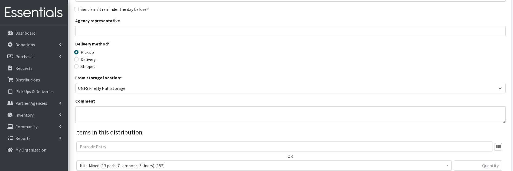
click at [90, 26] on div "Agency representative" at bounding box center [290, 26] width 431 height 19
click at [90, 31] on input "Agency representative" at bounding box center [290, 31] width 431 height 10
type input "Ashley McGurk"
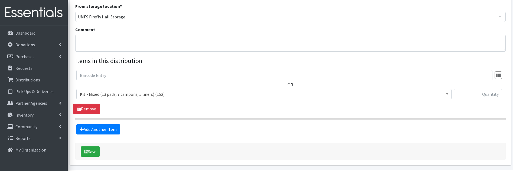
scroll to position [163, 0]
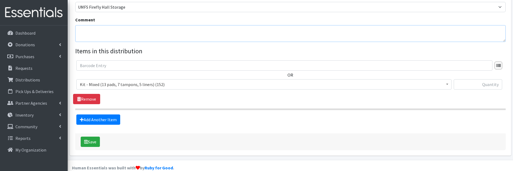
click at [118, 31] on textarea "Comment" at bounding box center [290, 33] width 431 height 17
type textarea "Resource fair"
click at [155, 82] on span "Kit - Mixed (13 pads, 7 tampons, 5 liners) (152)" at bounding box center [264, 85] width 368 height 8
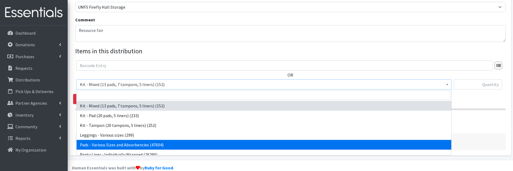
select select "10467"
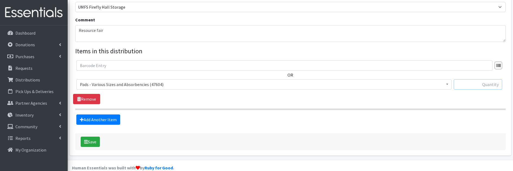
click at [492, 87] on input "text" at bounding box center [478, 84] width 48 height 10
type input "4416"
click at [392, 131] on form "Partner * 211 Virginia and Individual Referrals Afghan Support Center (USCIS) A…" at bounding box center [290, 14] width 431 height 272
click at [84, 141] on icon "submit" at bounding box center [86, 142] width 4 height 4
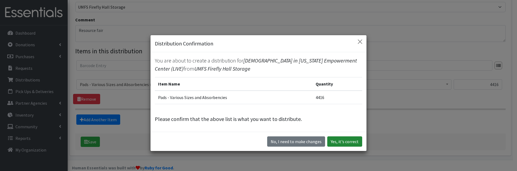
click at [355, 144] on button "Yes, it's correct" at bounding box center [344, 142] width 35 height 10
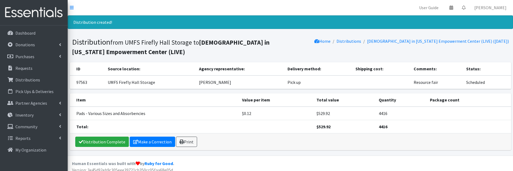
click at [119, 60] on section "Distribution from UMFS Firefly Hall Storage to Latinos in Virginia Empowerment …" at bounding box center [291, 47] width 446 height 29
click at [59, 56] on icon at bounding box center [60, 56] width 2 height 4
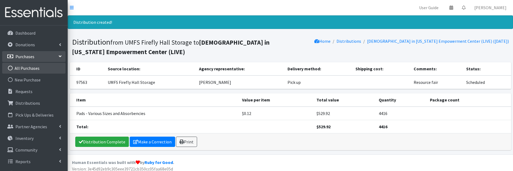
click at [28, 67] on link "All Purchases" at bounding box center [33, 68] width 63 height 11
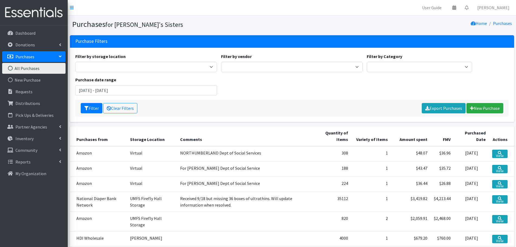
click at [236, 171] on td "Received 9/18 but missing 36 boxes of ultrathins. Will update information when …" at bounding box center [246, 201] width 138 height 20
click at [181, 171] on td "Received 9/18 but missing 36 boxes of ultrathins. Will update information when …" at bounding box center [246, 201] width 138 height 20
click at [497, 171] on link "View" at bounding box center [499, 199] width 15 height 8
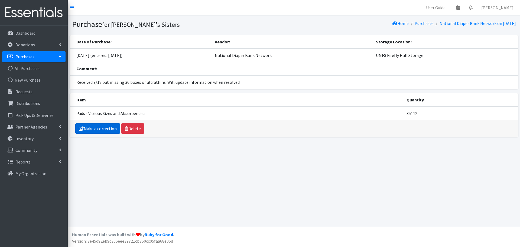
click at [97, 129] on link "Make a correction" at bounding box center [97, 128] width 45 height 10
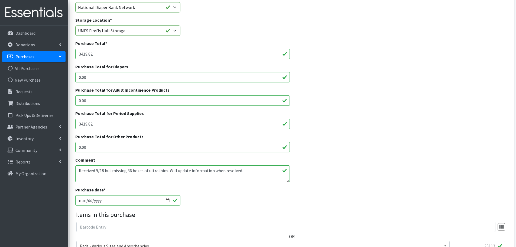
scroll to position [54, 0]
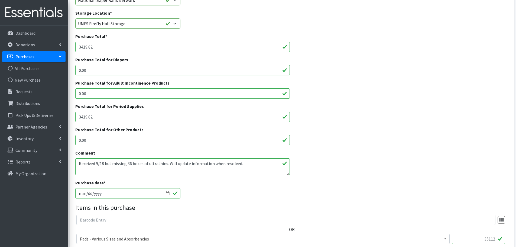
click at [164, 164] on textarea "Received 9/18 but missing 36 boxes of ultrathins. Will update information when …" at bounding box center [182, 166] width 215 height 17
click at [171, 165] on textarea "Received 9/18 but missing 36 boxes of ultrathins. Will update information when …" at bounding box center [182, 166] width 215 height 17
drag, startPoint x: 167, startPoint y: 163, endPoint x: 245, endPoint y: 165, distance: 77.2
click at [245, 165] on textarea "Received 9/18 but missing 36 boxes of ultrathins. Will update information when …" at bounding box center [182, 166] width 215 height 17
click at [168, 162] on textarea "Received 9/18 but missing 36 boxes of ultrathins. Will update information when …" at bounding box center [182, 166] width 215 height 17
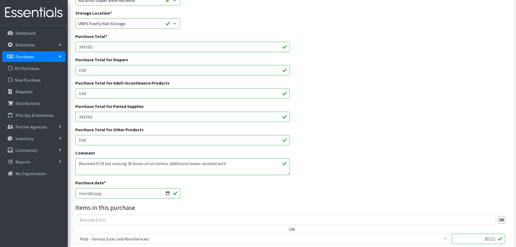
click at [168, 162] on textarea "Received 9/18 but missing 36 boxes of ultrathins. Will update information when …" at bounding box center [182, 166] width 215 height 17
click at [251, 165] on textarea "Received 9/18 but missing 36 boxes of ultrathins. Will update information when …" at bounding box center [182, 166] width 215 height 17
click at [209, 165] on textarea "Received 9/18 but missing 36 boxes of ultrathins. Will update information when …" at bounding box center [182, 166] width 215 height 17
drag, startPoint x: 209, startPoint y: 164, endPoint x: 236, endPoint y: 161, distance: 27.8
click at [236, 161] on textarea "Received 9/18 but missing 36 boxes of ultrathins. Will update information when …" at bounding box center [182, 166] width 215 height 17
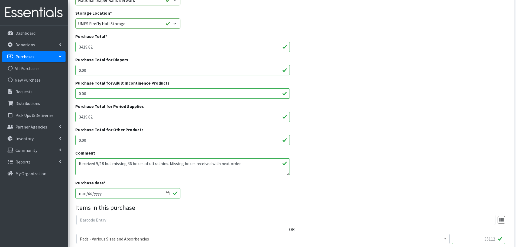
click at [193, 163] on textarea "Received 9/18 but missing 36 boxes of ultrathins. Will update information when …" at bounding box center [182, 166] width 215 height 17
drag, startPoint x: 218, startPoint y: 164, endPoint x: 236, endPoint y: 164, distance: 17.6
click at [236, 164] on textarea "Received 9/18 but missing 36 boxes of ultrathins. Will update information when …" at bounding box center [182, 166] width 215 height 17
type textarea "Received 9/18 but missing 36 boxes of ultrathins. Missing boxes received with 9…"
click at [345, 157] on div "Comment Received 9/18 but missing 36 boxes of ultrathins. Will update informati…" at bounding box center [291, 165] width 437 height 30
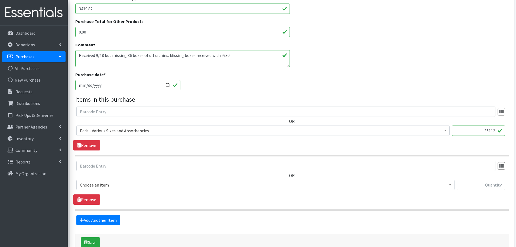
scroll to position [163, 0]
click at [244, 59] on textarea "Received 9/18 but missing 36 boxes of ultrathins. Will update information when …" at bounding box center [182, 58] width 215 height 17
drag, startPoint x: 468, startPoint y: 131, endPoint x: 496, endPoint y: 127, distance: 28.4
click at [496, 127] on input "35112" at bounding box center [478, 130] width 53 height 10
paste input "41448"
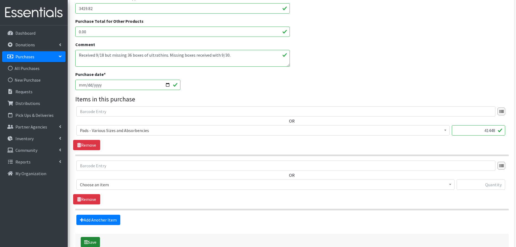
type input "41448"
click at [96, 241] on button "Save" at bounding box center [90, 242] width 19 height 10
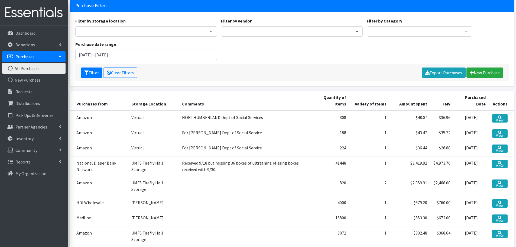
scroll to position [54, 0]
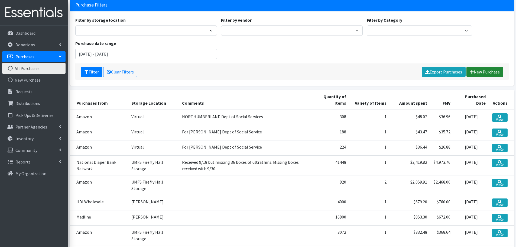
click at [474, 72] on link "New Purchase" at bounding box center [484, 72] width 37 height 10
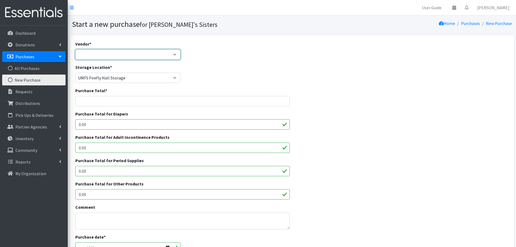
click at [109, 57] on select "Amazon Costco CVS HDI Wholesale McKesson Medline National Diaper Bank Network O…" at bounding box center [127, 54] width 105 height 10
select select "557"
click at [75, 49] on select "Amazon Costco CVS HDI Wholesale McKesson Medline National Diaper Bank Network O…" at bounding box center [127, 54] width 105 height 10
click at [95, 102] on input "Purchase Total *" at bounding box center [182, 101] width 215 height 10
paste input "$3,419.82"
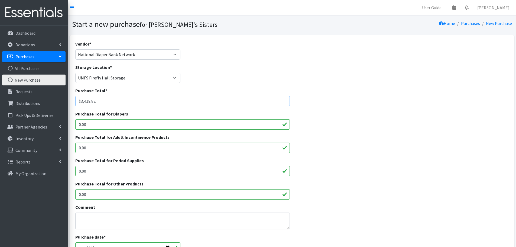
click at [80, 101] on input "$3,419.82" at bounding box center [182, 101] width 215 height 10
click at [81, 102] on input "3,419.82" at bounding box center [182, 101] width 215 height 10
type input "3419.82"
drag, startPoint x: 94, startPoint y: 99, endPoint x: 63, endPoint y: 100, distance: 30.6
click at [63, 100] on div "User Guide 0 Pick-ups remaining this week View Calendar 0 Requests 0 Partner Ag…" at bounding box center [258, 194] width 516 height 389
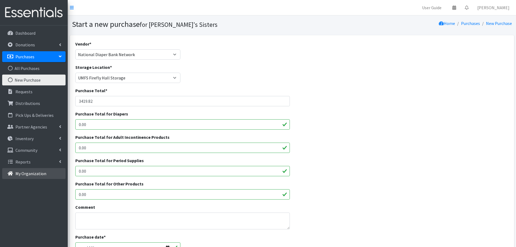
drag, startPoint x: 113, startPoint y: 169, endPoint x: 33, endPoint y: 174, distance: 80.6
click at [33, 174] on div "User Guide 0 Pick-ups remaining this week View Calendar 0 Requests 0 Partner Ag…" at bounding box center [258, 194] width 516 height 389
paste input "3419.82"
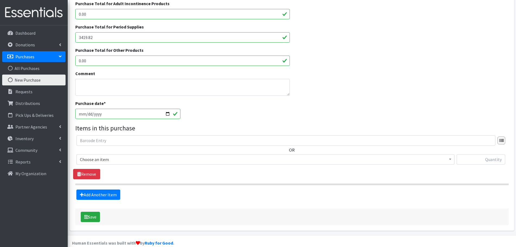
scroll to position [135, 0]
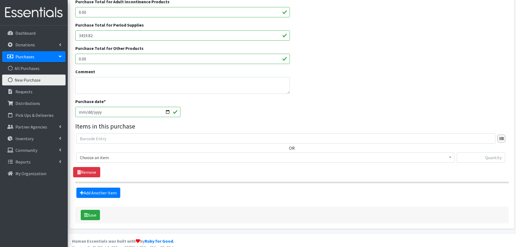
type input "3419.82"
click at [92, 80] on textarea "Comment" at bounding box center [182, 85] width 215 height 17
paste textarea "Received 9/30. One box of ultrathins missing but didn't pursue replacement."
click at [151, 87] on textarea "Received 9/30. One box of ultrathins missing but didn't pursue replacement." at bounding box center [182, 85] width 215 height 17
type textarea "Received 9/30. One box of ultrathins missing but didn't pursue replacement."
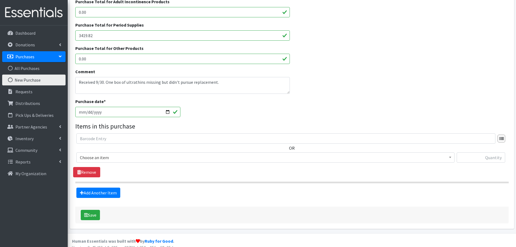
click at [167, 112] on input "2025-10-02" at bounding box center [127, 112] width 105 height 10
click at [168, 111] on input "2025-10-02" at bounding box center [127, 112] width 105 height 10
type input "2025-09-11"
click at [238, 111] on div "Purchase date * 2025-09-11" at bounding box center [291, 109] width 437 height 23
click at [168, 158] on span "Choose an item" at bounding box center [265, 158] width 371 height 8
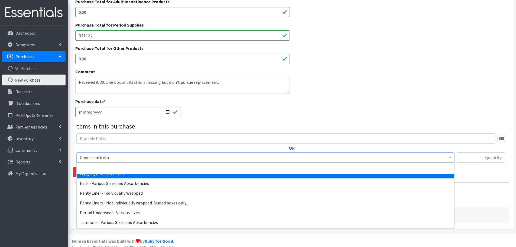
scroll to position [54, 0]
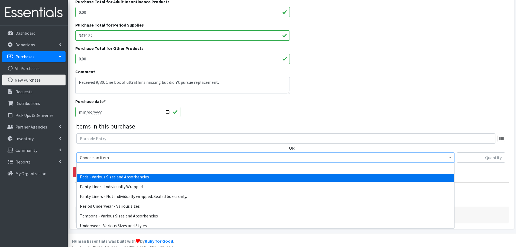
select select "10467"
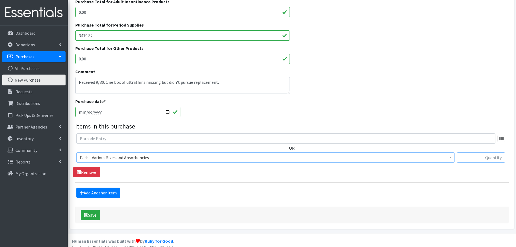
click at [461, 155] on input "text" at bounding box center [481, 157] width 48 height 10
paste input "41272"
type input "41272"
click at [93, 213] on button "Save" at bounding box center [90, 215] width 19 height 10
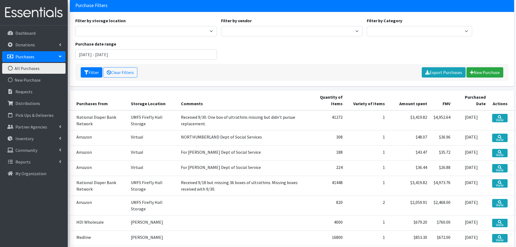
scroll to position [54, 0]
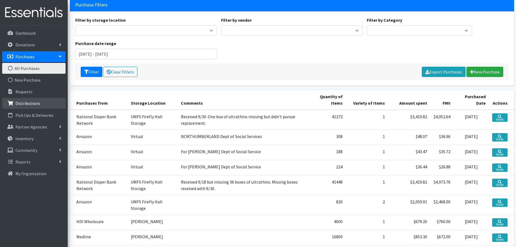
click at [35, 106] on link "Distributions" at bounding box center [33, 103] width 63 height 11
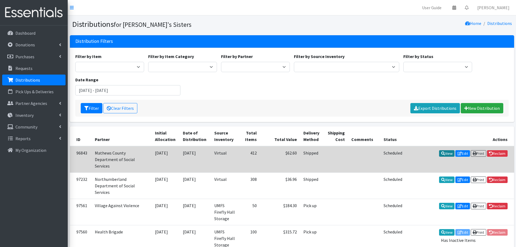
click at [443, 155] on link "View" at bounding box center [446, 153] width 15 height 7
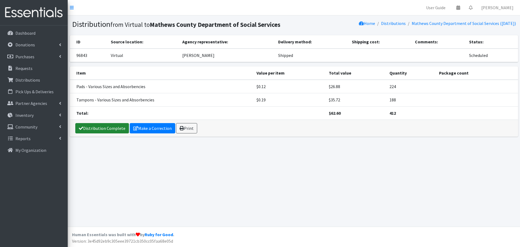
click at [112, 132] on link "Distribution Complete" at bounding box center [102, 128] width 54 height 10
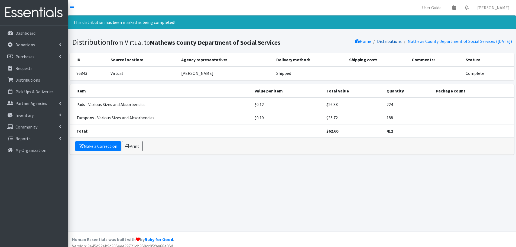
click at [386, 39] on link "Distributions" at bounding box center [389, 40] width 25 height 5
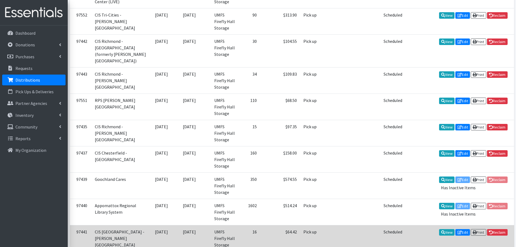
scroll to position [460, 0]
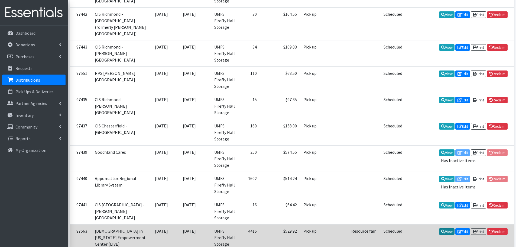
click at [445, 228] on link "View" at bounding box center [446, 231] width 15 height 7
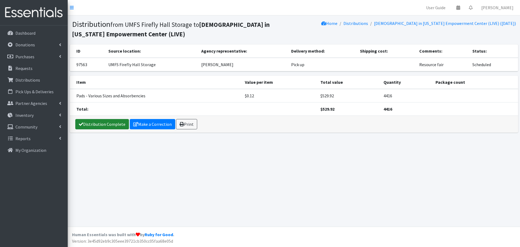
click at [105, 128] on link "Distribution Complete" at bounding box center [102, 124] width 54 height 10
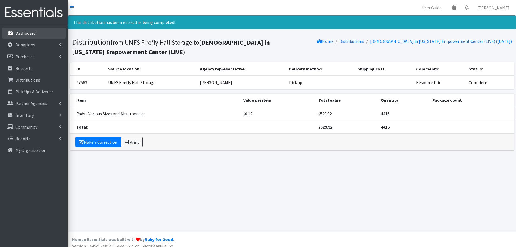
click at [33, 30] on p "Dashboard" at bounding box center [25, 32] width 20 height 5
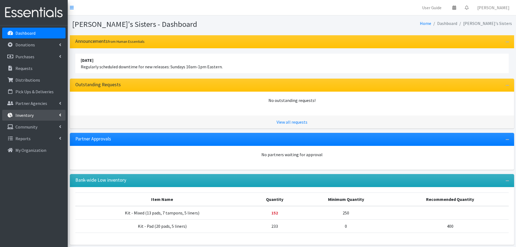
click at [37, 112] on link "Inventory" at bounding box center [33, 115] width 63 height 11
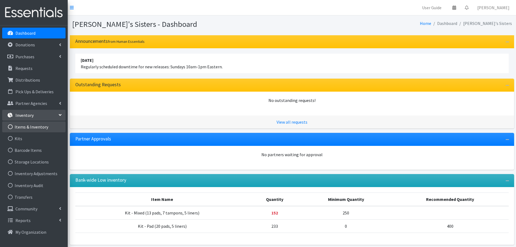
click at [35, 125] on link "Items & Inventory" at bounding box center [33, 126] width 63 height 11
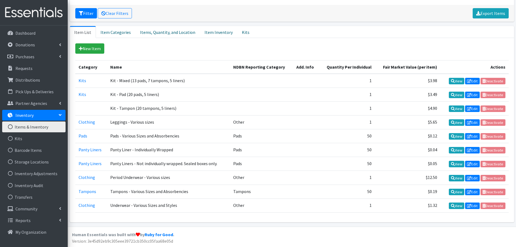
scroll to position [63, 0]
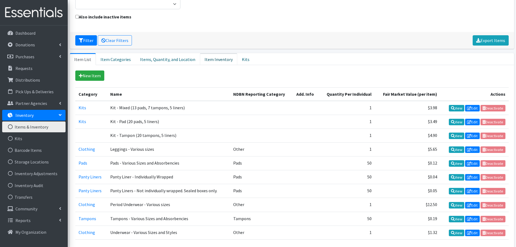
click at [202, 61] on link "Item Inventory" at bounding box center [218, 59] width 37 height 12
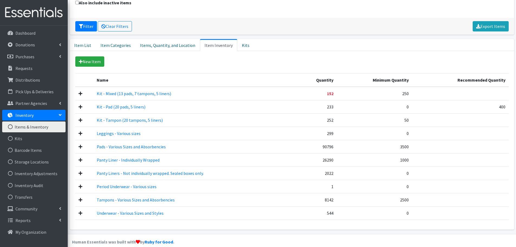
scroll to position [84, 0]
